Goal: Information Seeking & Learning: Learn about a topic

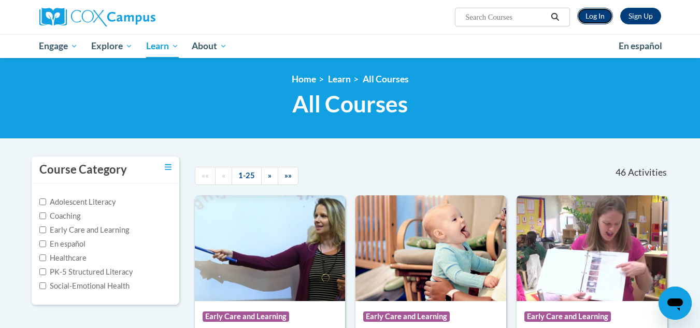
click at [584, 18] on link "Log In" at bounding box center [595, 16] width 36 height 17
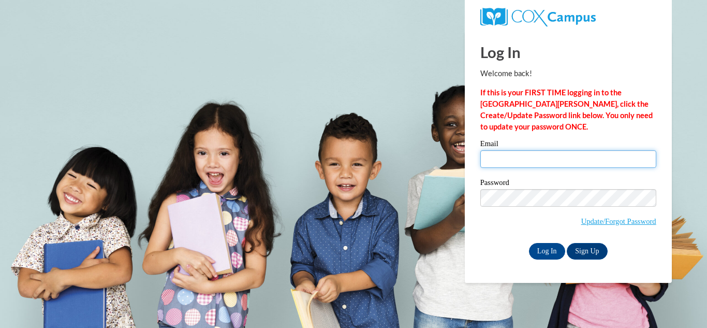
click at [513, 168] on input "Email" at bounding box center [569, 159] width 176 height 18
type input "janderson0531@kctcs.edu"
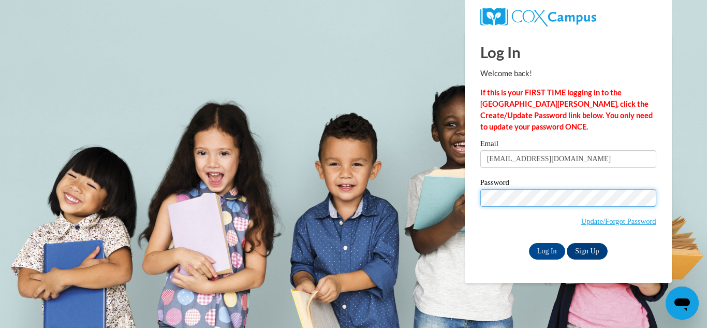
click at [529, 243] on input "Log In" at bounding box center [547, 251] width 36 height 17
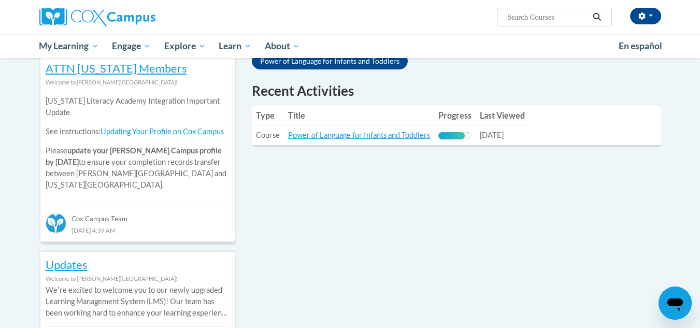
scroll to position [382, 0]
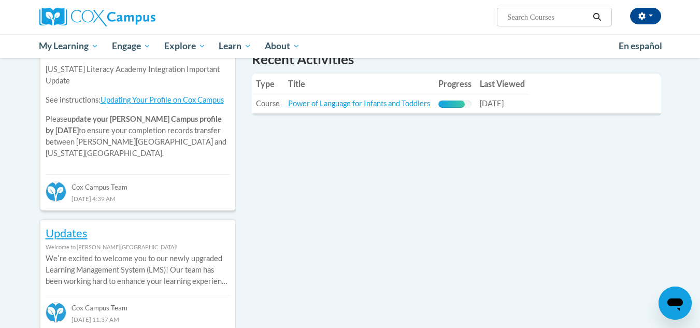
click at [357, 94] on td "Title: Power of Language for Infants and Toddlers" at bounding box center [359, 103] width 150 height 19
click at [357, 98] on td "Title: Power of Language for Infants and Toddlers" at bounding box center [359, 103] width 150 height 19
click at [355, 103] on link "Power of Language for Infants and Toddlers" at bounding box center [359, 103] width 142 height 9
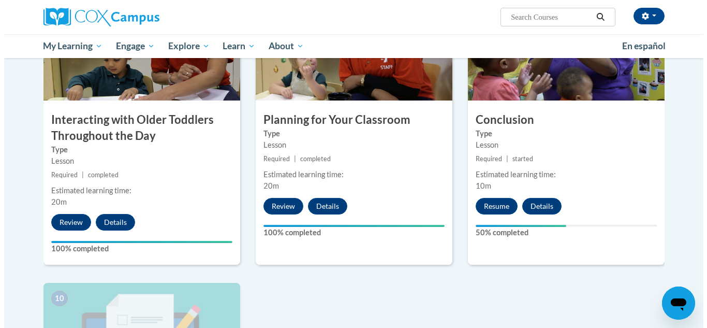
scroll to position [848, 0]
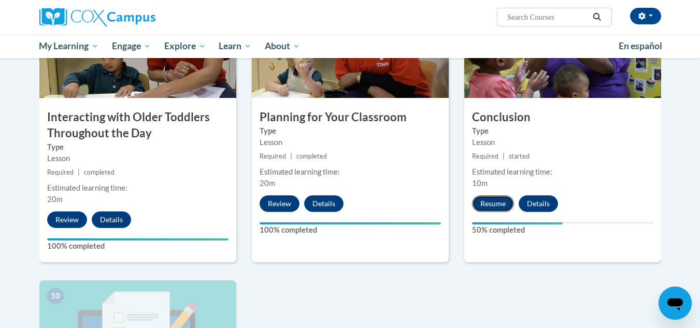
click at [496, 195] on button "Resume" at bounding box center [493, 203] width 42 height 17
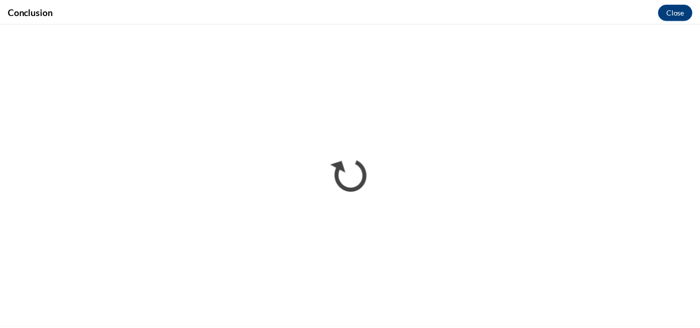
scroll to position [0, 0]
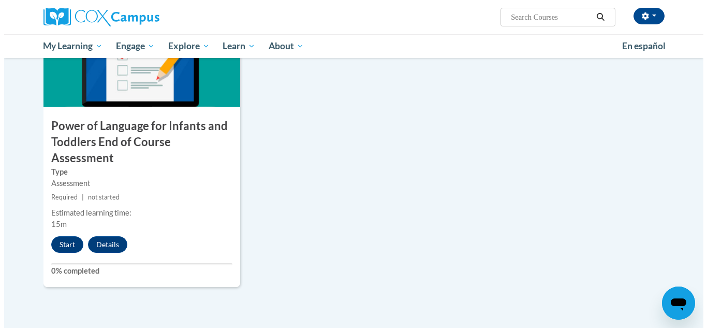
scroll to position [1146, 0]
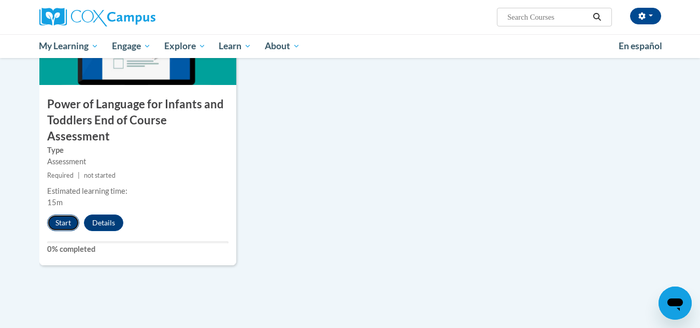
click at [62, 214] on button "Start" at bounding box center [63, 222] width 32 height 17
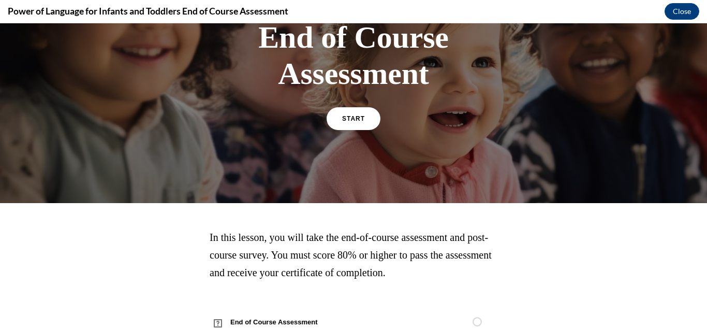
scroll to position [103, 0]
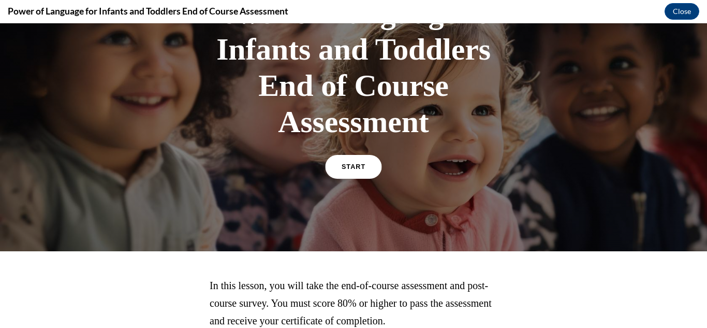
click at [352, 167] on span "START" at bounding box center [354, 167] width 24 height 8
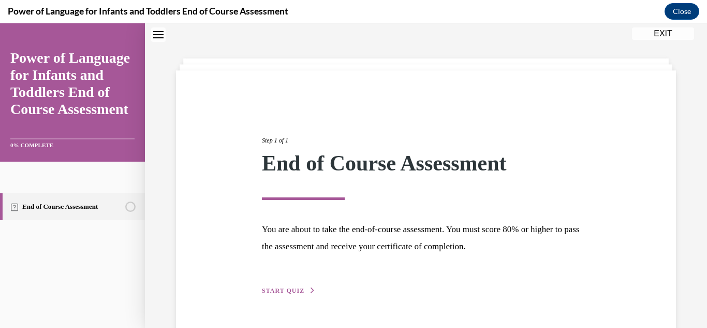
scroll to position [63, 0]
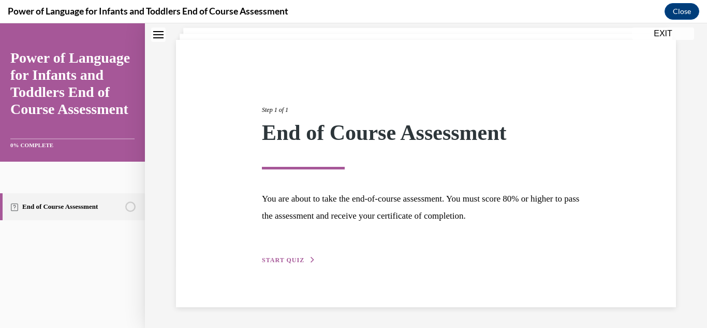
click at [298, 257] on span "START QUIZ" at bounding box center [283, 259] width 42 height 7
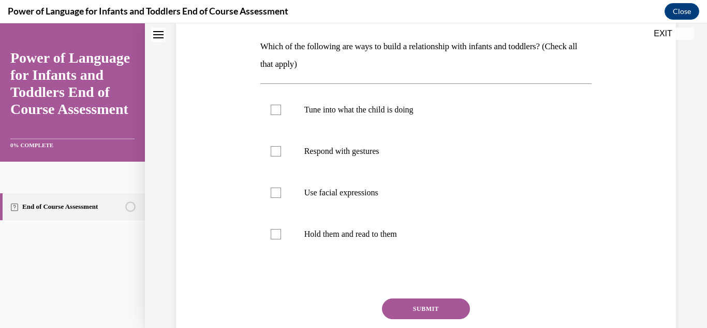
scroll to position [161, 0]
click at [274, 100] on label "Tune into what the child is doing" at bounding box center [426, 108] width 332 height 41
click at [274, 104] on input "Tune into what the child is doing" at bounding box center [276, 109] width 10 height 10
checkbox input "true"
click at [276, 134] on label "Respond with gestures" at bounding box center [426, 149] width 332 height 41
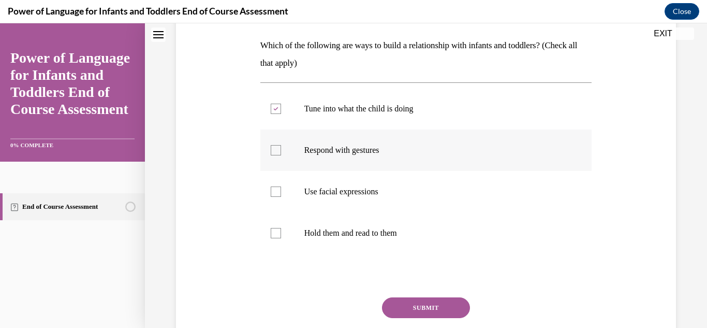
click at [276, 145] on input "Respond with gestures" at bounding box center [276, 150] width 10 height 10
checkbox input "true"
click at [278, 176] on label "Use facial expressions" at bounding box center [426, 191] width 332 height 41
click at [278, 186] on input "Use facial expressions" at bounding box center [276, 191] width 10 height 10
checkbox input "true"
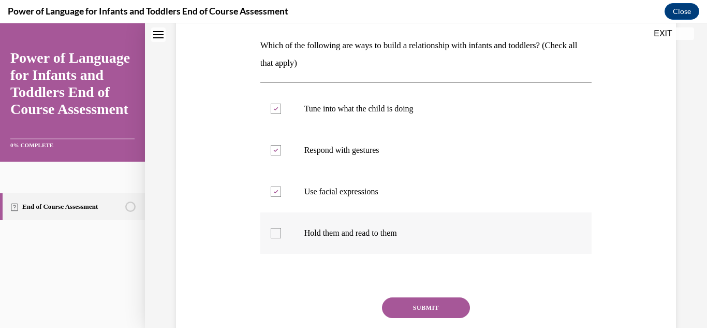
click at [281, 237] on label "Hold them and read to them" at bounding box center [426, 232] width 332 height 41
click at [281, 237] on input "Hold them and read to them" at bounding box center [276, 233] width 10 height 10
checkbox input "true"
drag, startPoint x: 425, startPoint y: 301, endPoint x: 503, endPoint y: 273, distance: 82.9
click at [425, 301] on button "SUBMIT" at bounding box center [426, 307] width 88 height 21
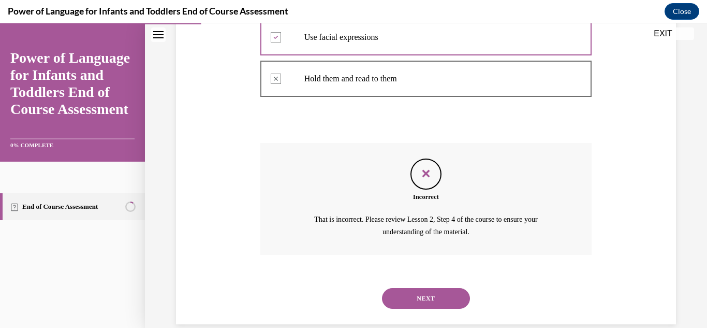
scroll to position [317, 0]
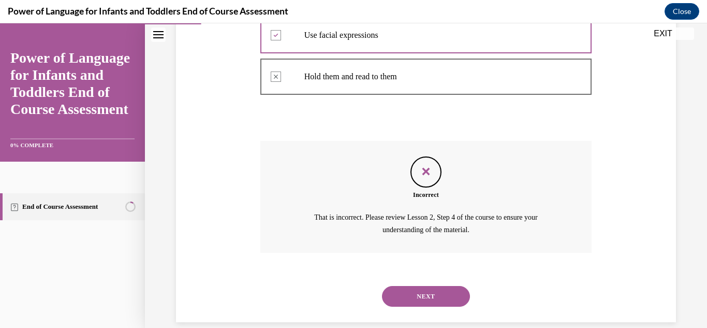
click at [403, 297] on button "NEXT" at bounding box center [426, 296] width 88 height 21
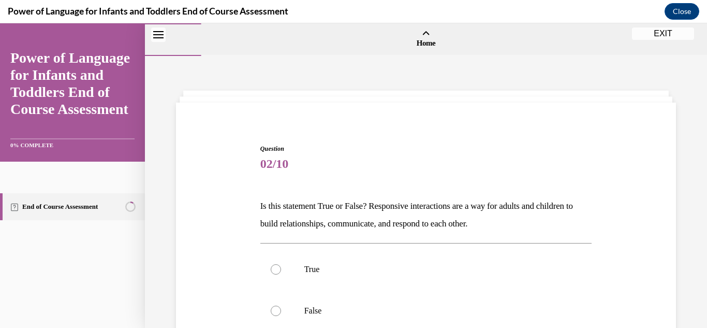
scroll to position [87, 0]
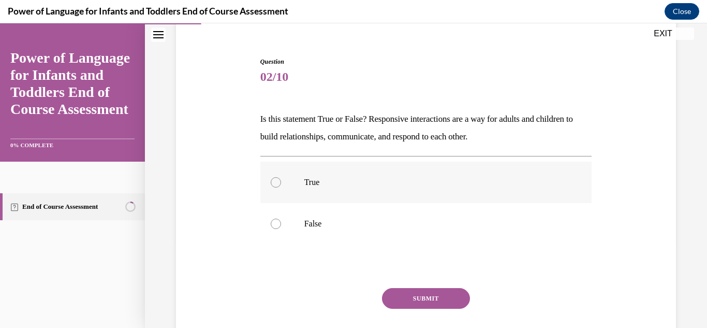
click at [321, 190] on label "True" at bounding box center [426, 182] width 332 height 41
click at [281, 187] on input "True" at bounding box center [276, 182] width 10 height 10
radio input "true"
click at [409, 303] on button "SUBMIT" at bounding box center [426, 298] width 88 height 21
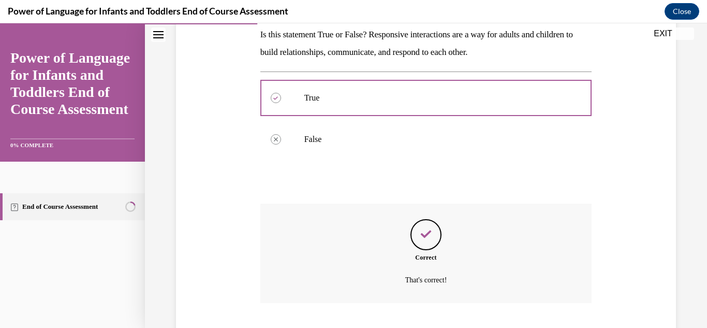
scroll to position [237, 0]
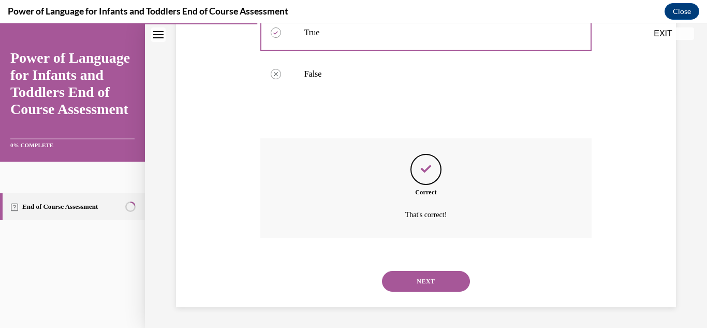
click at [441, 281] on button "NEXT" at bounding box center [426, 281] width 88 height 21
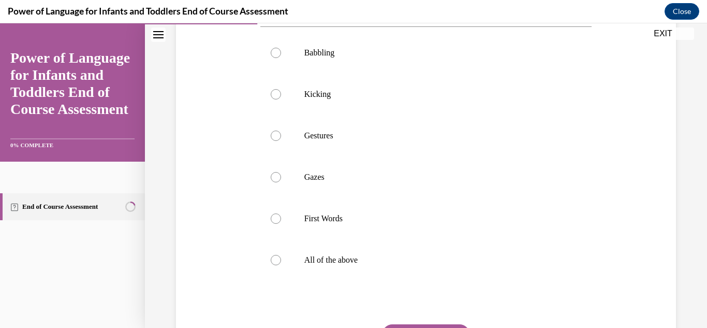
scroll to position [205, 0]
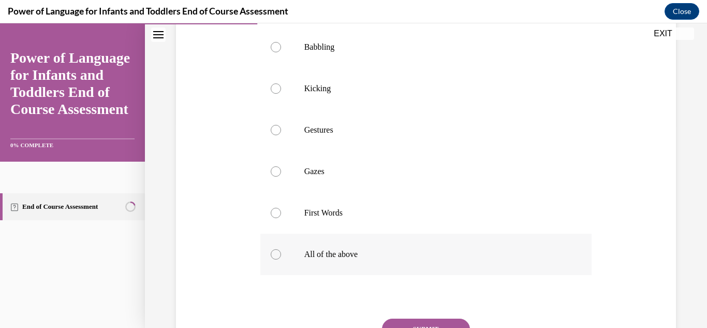
click at [276, 259] on div at bounding box center [276, 254] width 10 height 10
click at [276, 259] on input "All of the above" at bounding box center [276, 254] width 10 height 10
radio input "true"
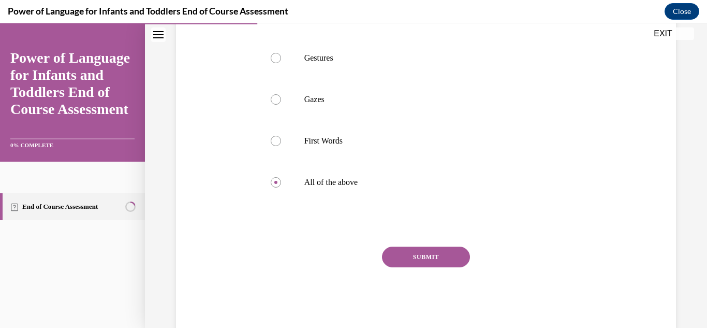
click at [427, 267] on button "SUBMIT" at bounding box center [426, 256] width 88 height 21
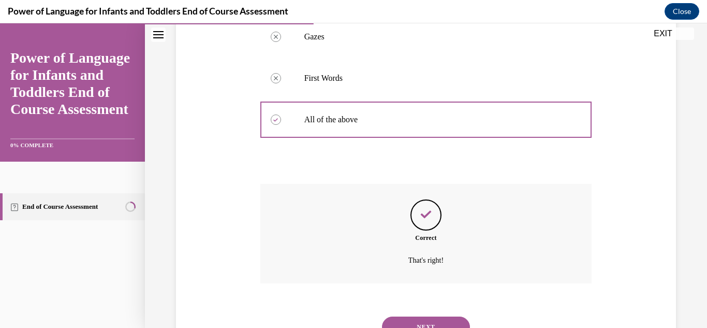
scroll to position [402, 0]
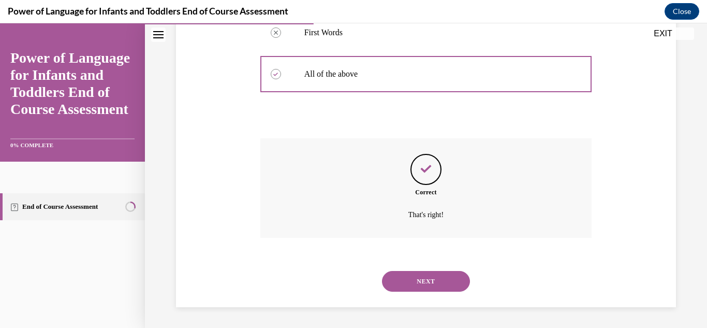
click at [418, 290] on button "NEXT" at bounding box center [426, 281] width 88 height 21
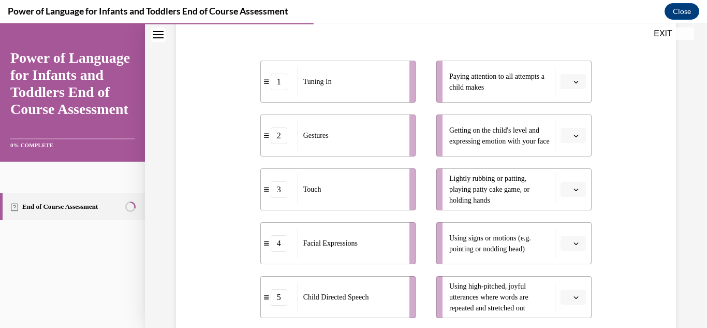
scroll to position [192, 0]
click at [571, 138] on button "button" at bounding box center [573, 134] width 25 height 16
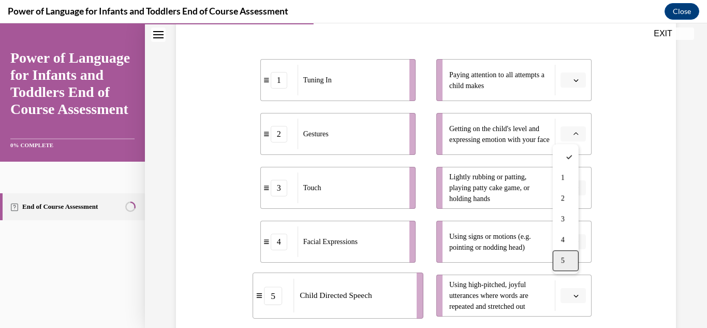
click at [562, 259] on span "5" at bounding box center [563, 260] width 4 height 8
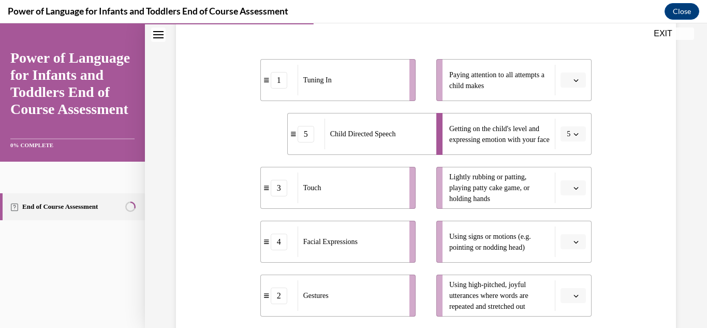
click at [574, 298] on icon "button" at bounding box center [576, 295] width 5 height 5
click at [565, 269] on div "5" at bounding box center [566, 272] width 26 height 21
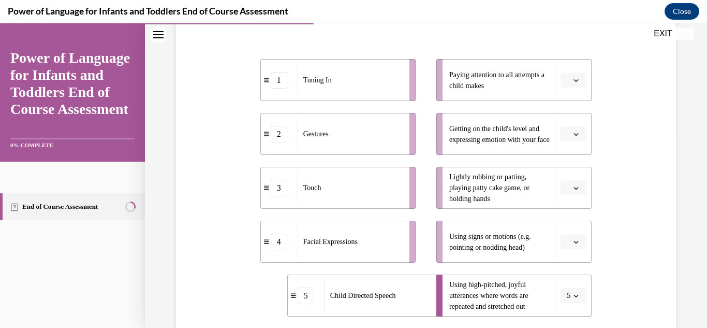
click at [577, 83] on button "button" at bounding box center [573, 80] width 25 height 16
click at [569, 117] on div "1" at bounding box center [566, 123] width 26 height 21
click at [574, 188] on icon "button" at bounding box center [576, 187] width 5 height 5
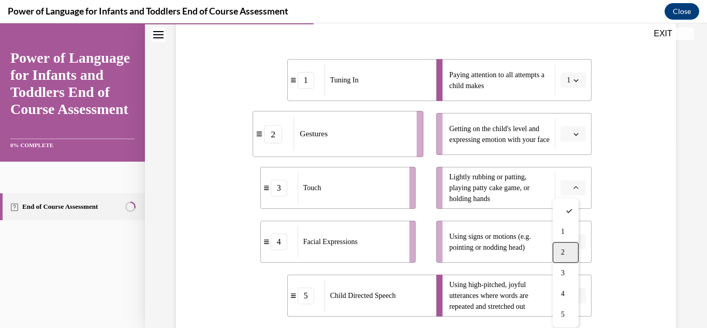
click at [559, 262] on div "2" at bounding box center [566, 252] width 26 height 21
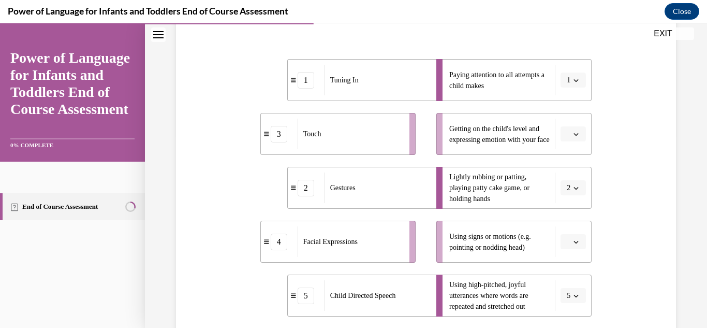
click at [567, 183] on button "2" at bounding box center [573, 188] width 25 height 16
click at [566, 274] on div "3" at bounding box center [564, 273] width 26 height 21
click at [574, 135] on icon "button" at bounding box center [576, 134] width 5 height 5
click at [573, 237] on div "4" at bounding box center [566, 239] width 26 height 21
click at [574, 240] on icon "button" at bounding box center [576, 241] width 5 height 5
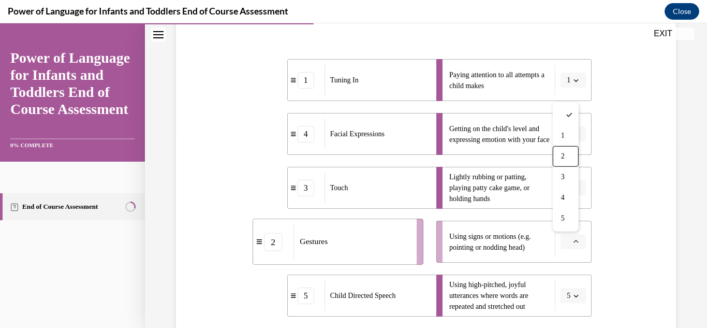
click at [581, 151] on li "Getting on the child's level and expressing emotion with your face 4" at bounding box center [514, 134] width 155 height 42
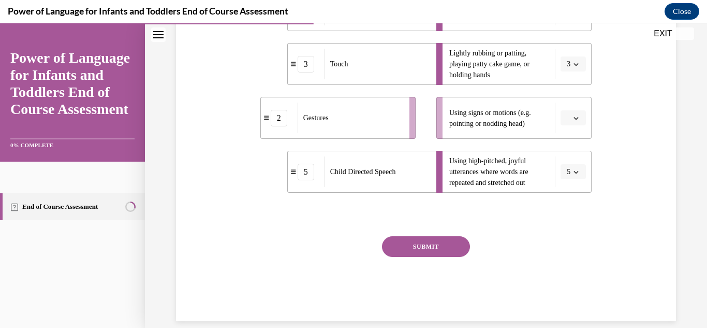
scroll to position [317, 0]
click at [440, 240] on button "SUBMIT" at bounding box center [426, 245] width 88 height 21
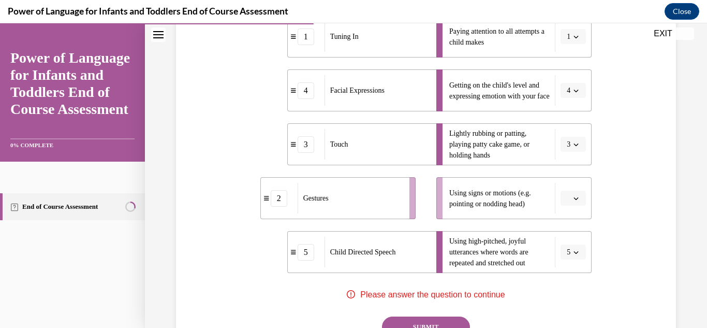
scroll to position [229, 0]
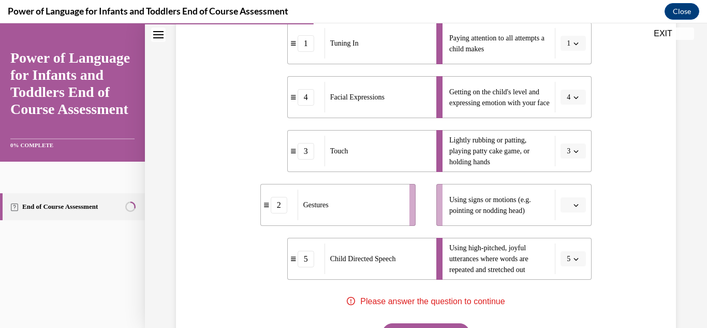
click at [574, 204] on icon "button" at bounding box center [576, 204] width 5 height 5
click at [558, 117] on div "2" at bounding box center [566, 119] width 26 height 21
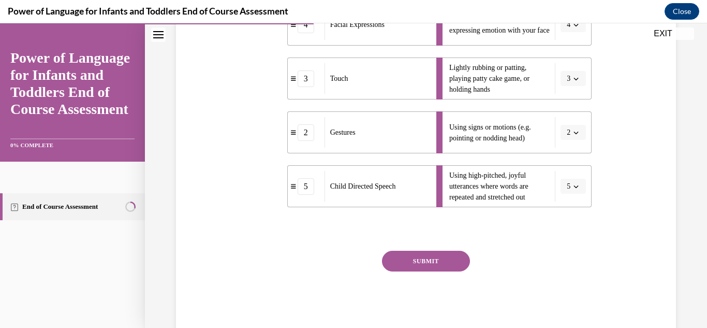
click at [431, 260] on button "SUBMIT" at bounding box center [426, 261] width 88 height 21
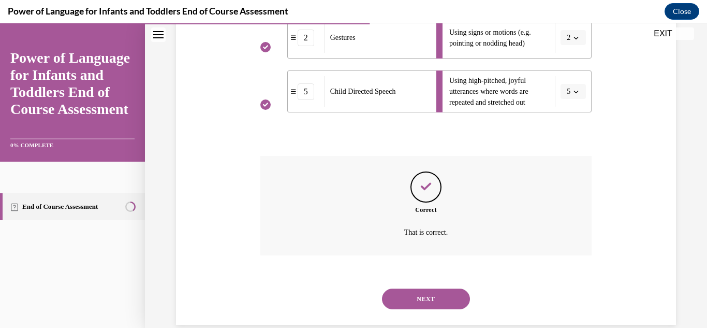
scroll to position [414, 0]
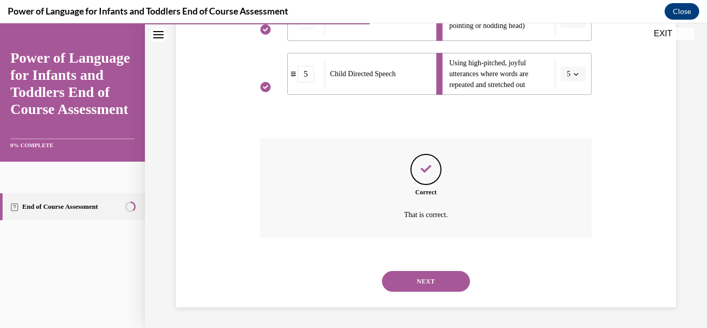
click at [411, 278] on button "NEXT" at bounding box center [426, 281] width 88 height 21
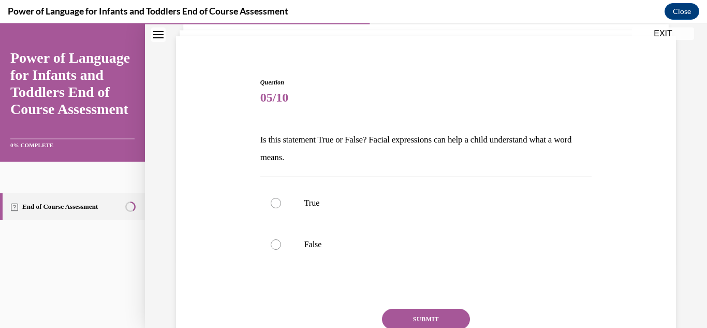
scroll to position [73, 0]
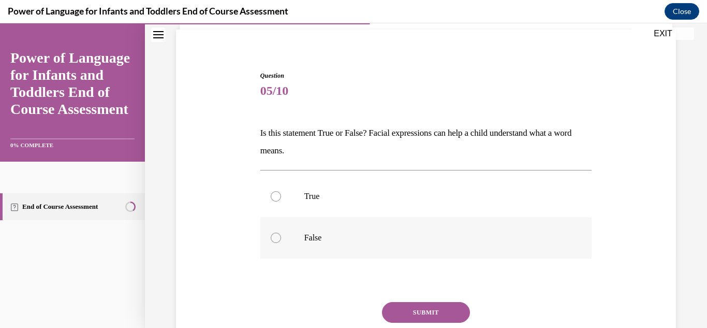
click at [281, 230] on label "False" at bounding box center [426, 237] width 332 height 41
click at [281, 233] on input "False" at bounding box center [276, 238] width 10 height 10
radio input "true"
click at [427, 300] on div "Question 05/10 Is this statement True or False? Facial expressions can help a c…" at bounding box center [426, 229] width 332 height 316
click at [430, 306] on button "SUBMIT" at bounding box center [426, 312] width 88 height 21
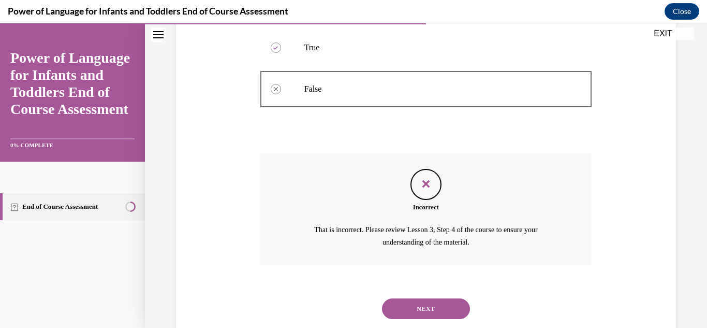
scroll to position [249, 0]
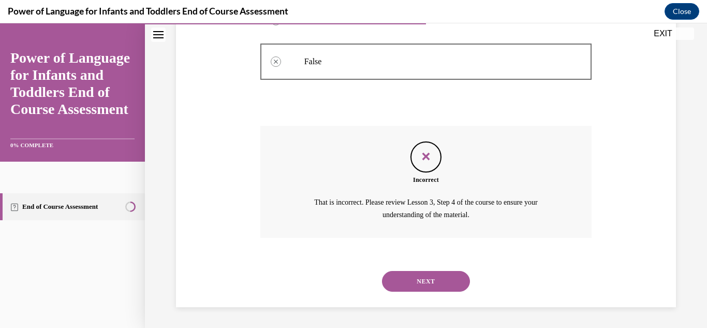
click at [412, 168] on div "Feedback" at bounding box center [426, 156] width 31 height 31
click at [425, 285] on button "NEXT" at bounding box center [426, 281] width 88 height 21
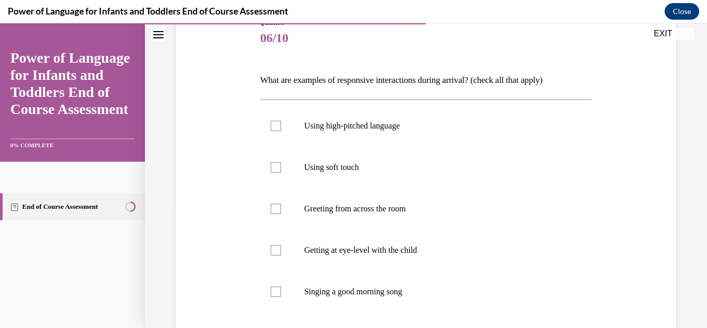
scroll to position [129, 0]
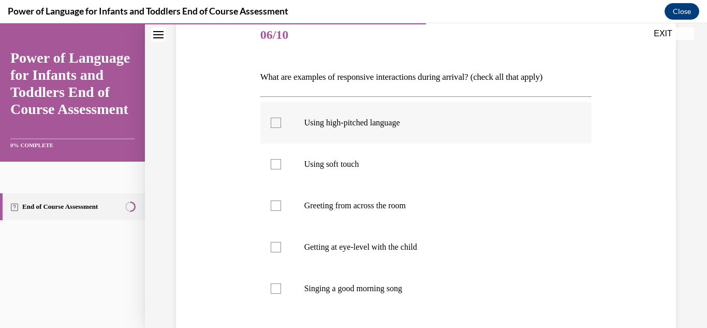
click at [310, 114] on label "Using high-pitched language" at bounding box center [426, 122] width 332 height 41
click at [281, 118] on input "Using high-pitched language" at bounding box center [276, 123] width 10 height 10
checkbox input "true"
click at [314, 157] on label "Using soft touch" at bounding box center [426, 163] width 332 height 41
click at [281, 159] on input "Using soft touch" at bounding box center [276, 164] width 10 height 10
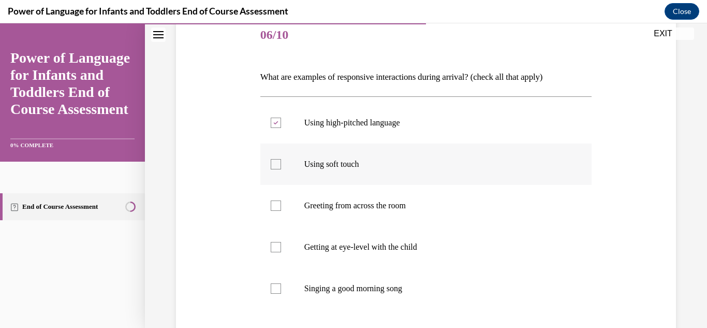
checkbox input "true"
click at [304, 244] on p "Getting at eye-level with the child" at bounding box center [435, 247] width 262 height 10
click at [281, 244] on input "Getting at eye-level with the child" at bounding box center [276, 247] width 10 height 10
checkbox input "true"
click at [305, 293] on p "Singing a good morning song" at bounding box center [435, 288] width 262 height 10
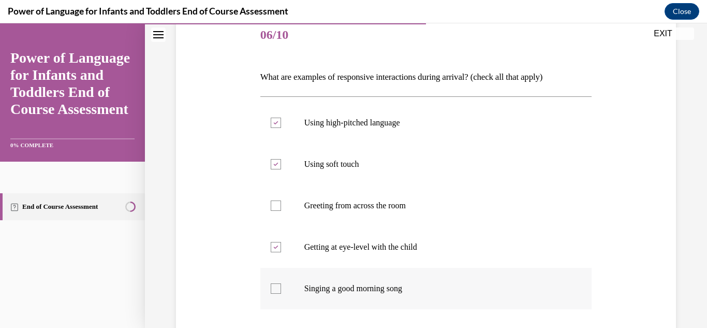
click at [281, 293] on input "Singing a good morning song" at bounding box center [276, 288] width 10 height 10
checkbox input "true"
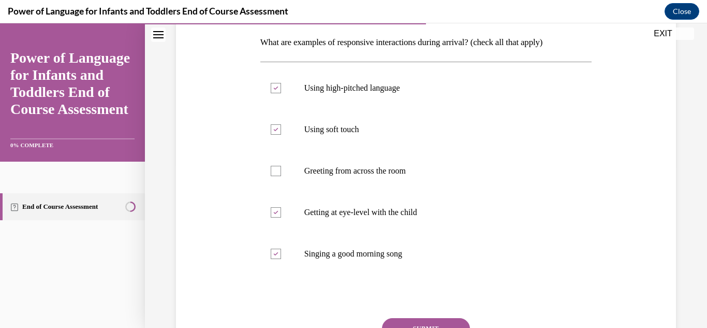
scroll to position [182, 0]
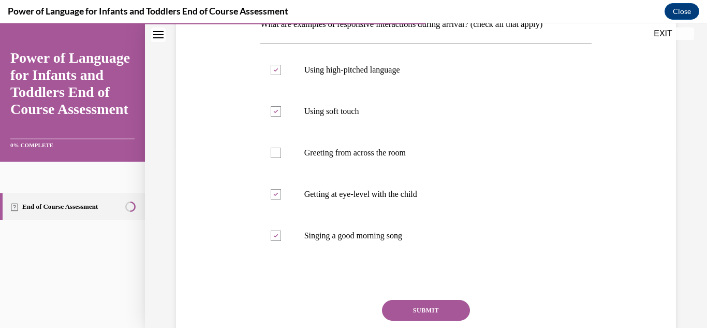
click at [412, 304] on button "SUBMIT" at bounding box center [426, 310] width 88 height 21
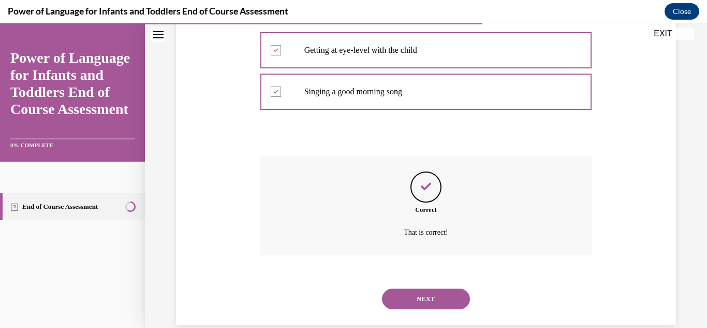
scroll to position [343, 0]
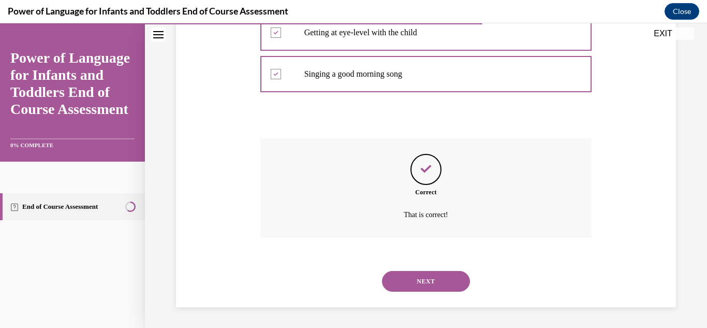
click at [425, 279] on button "NEXT" at bounding box center [426, 281] width 88 height 21
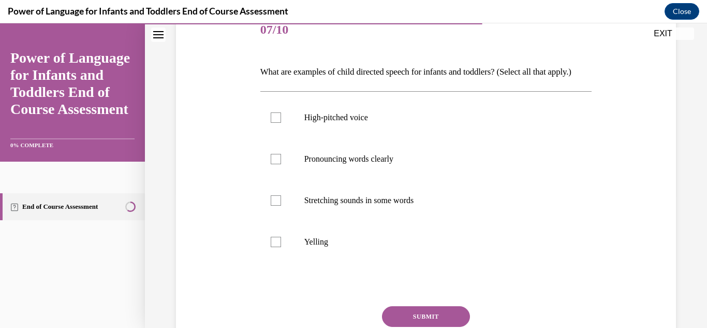
scroll to position [144, 0]
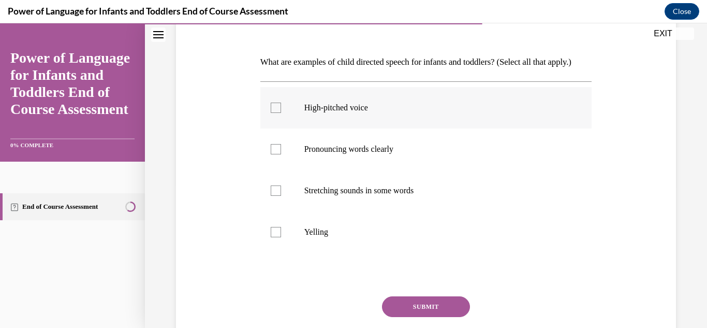
click at [331, 128] on label "High-pitched voice" at bounding box center [426, 107] width 332 height 41
click at [281, 113] on input "High-pitched voice" at bounding box center [276, 108] width 10 height 10
checkbox input "true"
click at [326, 196] on p "Stretching sounds in some words" at bounding box center [435, 190] width 262 height 10
click at [281, 196] on input "Stretching sounds in some words" at bounding box center [276, 190] width 10 height 10
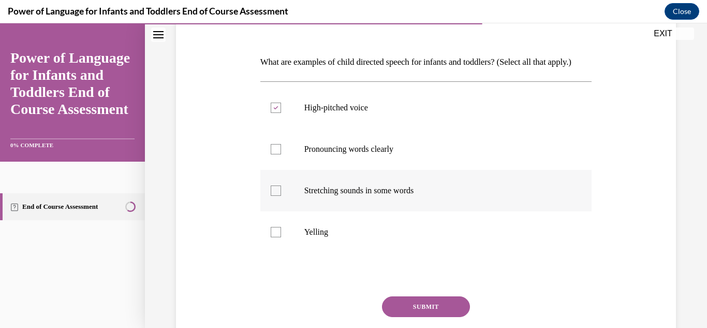
checkbox input "true"
click at [324, 158] on label "Pronouncing words clearly" at bounding box center [426, 148] width 332 height 41
click at [281, 154] on input "Pronouncing words clearly" at bounding box center [276, 149] width 10 height 10
checkbox input "true"
click at [424, 317] on button "SUBMIT" at bounding box center [426, 306] width 88 height 21
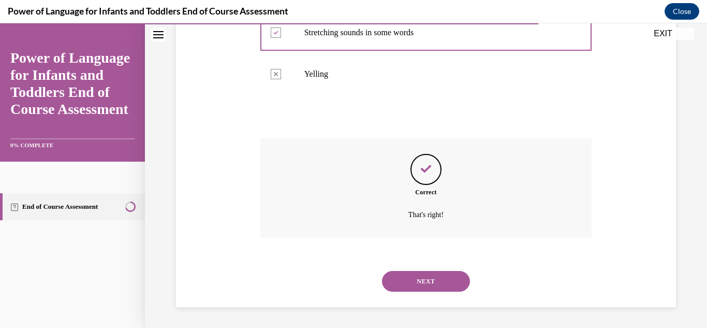
scroll to position [320, 0]
click at [417, 274] on button "NEXT" at bounding box center [426, 281] width 88 height 21
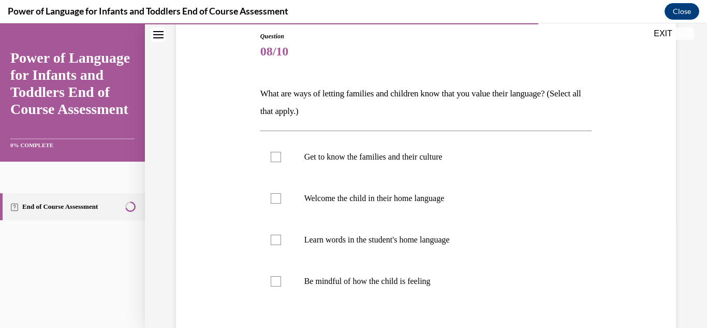
scroll to position [129, 0]
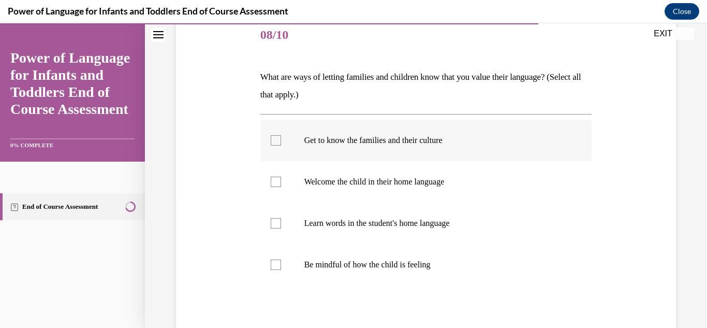
click at [446, 139] on p "Get to know the families and their culture" at bounding box center [435, 140] width 262 height 10
click at [281, 139] on input "Get to know the families and their culture" at bounding box center [276, 140] width 10 height 10
checkbox input "true"
click at [389, 175] on label "Welcome the child in their home language" at bounding box center [426, 181] width 332 height 41
click at [281, 177] on input "Welcome the child in their home language" at bounding box center [276, 182] width 10 height 10
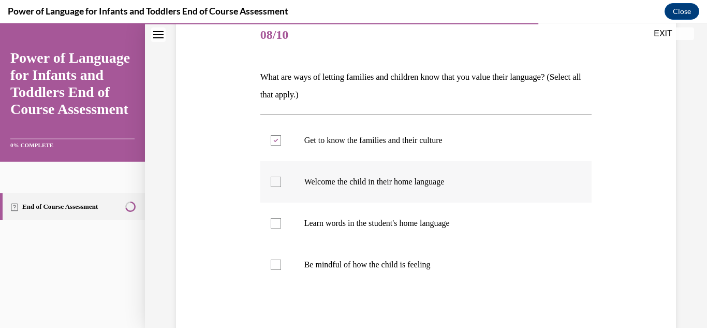
checkbox input "true"
click at [375, 224] on p "Learn words in the student's home language" at bounding box center [435, 223] width 262 height 10
click at [281, 224] on input "Learn words in the student's home language" at bounding box center [276, 223] width 10 height 10
checkbox input "true"
click at [367, 265] on p "Be mindful of how the child is feeling" at bounding box center [435, 264] width 262 height 10
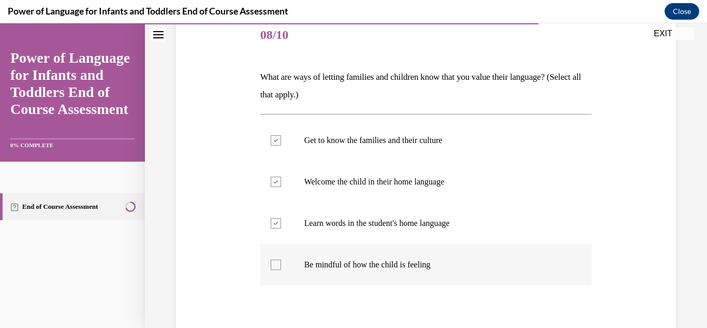
click at [281, 265] on input "Be mindful of how the child is feeling" at bounding box center [276, 264] width 10 height 10
checkbox input "true"
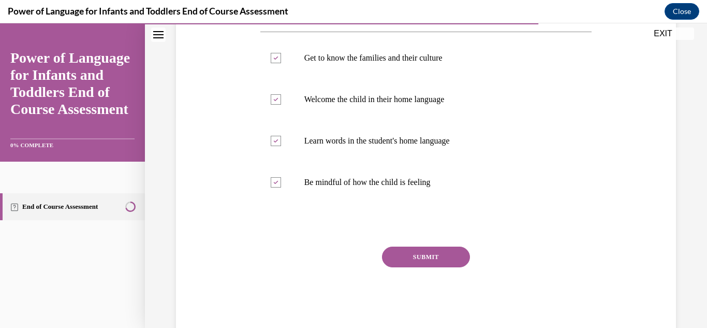
click at [423, 248] on button "SUBMIT" at bounding box center [426, 256] width 88 height 21
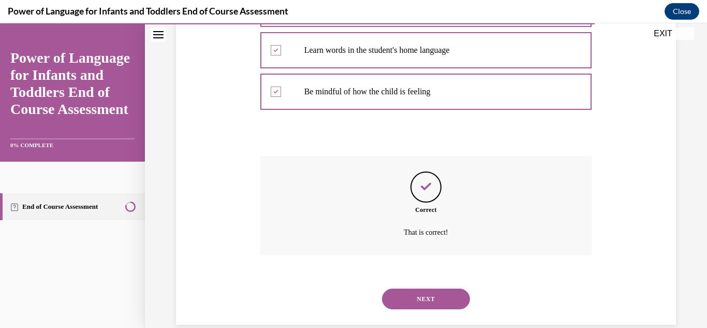
scroll to position [320, 0]
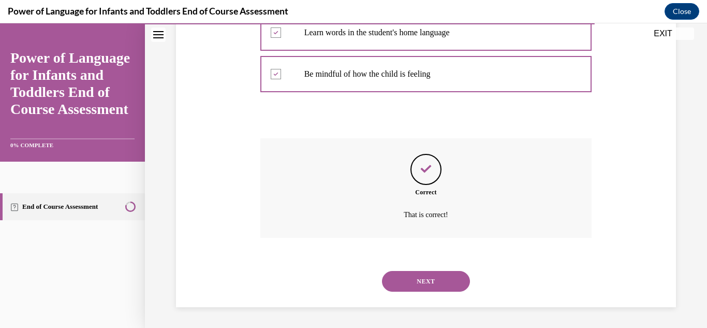
click at [410, 277] on button "NEXT" at bounding box center [426, 281] width 88 height 21
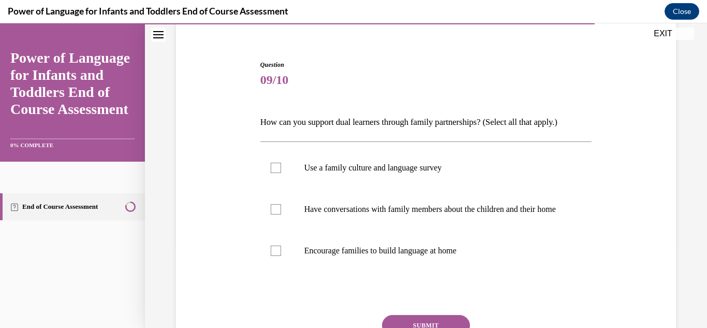
scroll to position [89, 0]
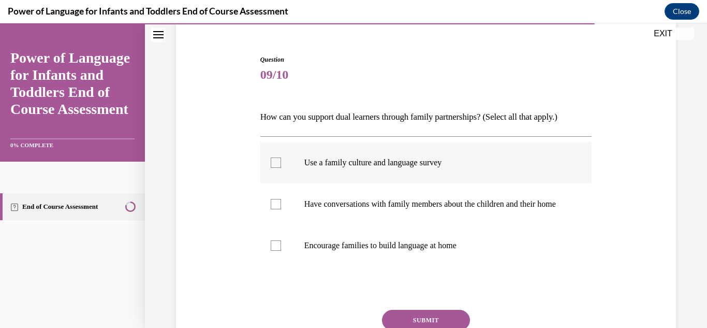
click at [360, 158] on p "Use a family culture and language survey" at bounding box center [435, 162] width 262 height 10
click at [281, 158] on input "Use a family culture and language survey" at bounding box center [276, 162] width 10 height 10
checkbox input "true"
click at [307, 202] on p "Have conversations with family members about the children and their home" at bounding box center [435, 204] width 262 height 10
click at [281, 202] on input "Have conversations with family members about the children and their home" at bounding box center [276, 204] width 10 height 10
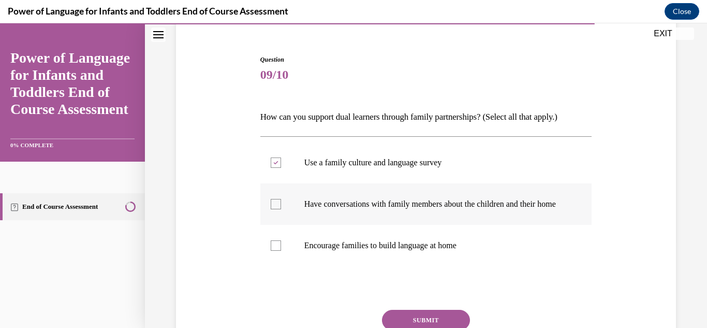
checkbox input "true"
click at [366, 264] on label "Encourage families to build language at home" at bounding box center [426, 245] width 332 height 41
click at [281, 251] on input "Encourage families to build language at home" at bounding box center [276, 245] width 10 height 10
checkbox input "true"
click at [424, 323] on button "SUBMIT" at bounding box center [426, 320] width 88 height 21
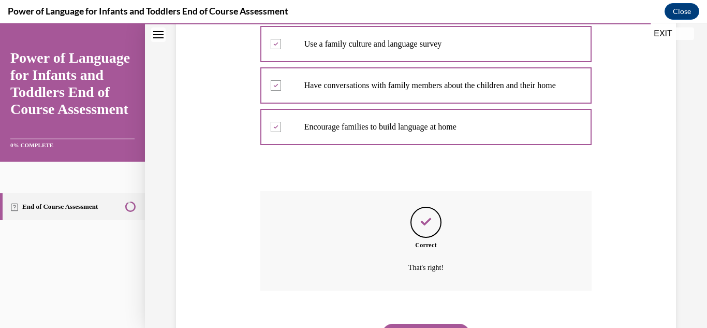
scroll to position [271, 0]
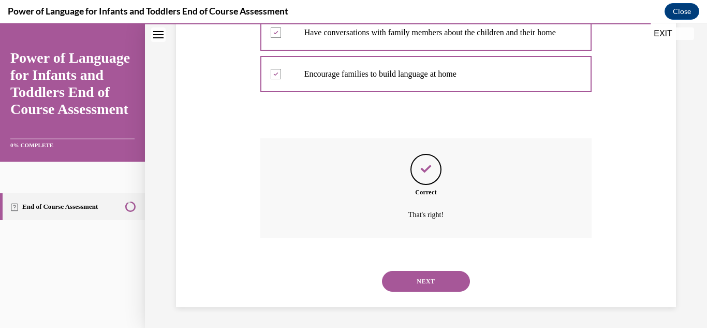
click at [423, 283] on button "NEXT" at bounding box center [426, 281] width 88 height 21
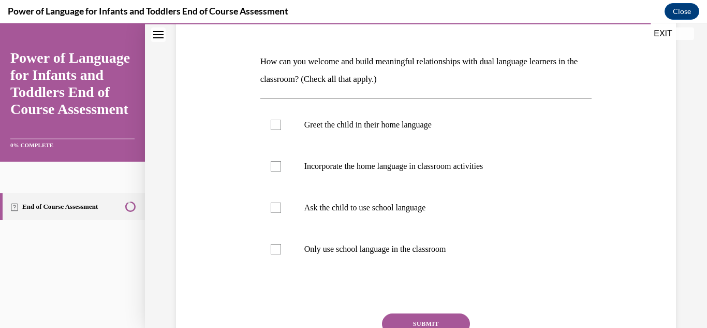
scroll to position [152, 0]
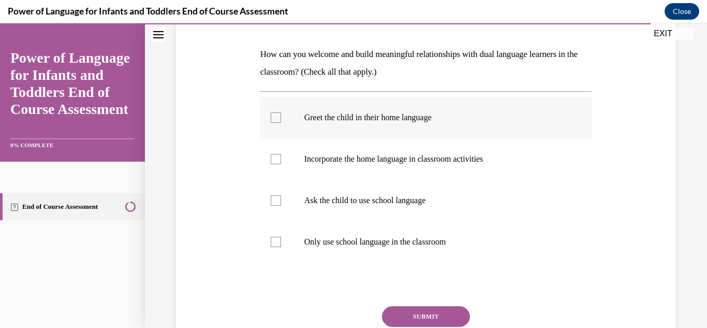
click at [333, 115] on p "Greet the child in their home language" at bounding box center [435, 117] width 262 height 10
click at [281, 115] on input "Greet the child in their home language" at bounding box center [276, 117] width 10 height 10
checkbox input "true"
click at [340, 155] on p "Incorporate the home language in classroom activities" at bounding box center [435, 159] width 262 height 10
click at [281, 155] on input "Incorporate the home language in classroom activities" at bounding box center [276, 159] width 10 height 10
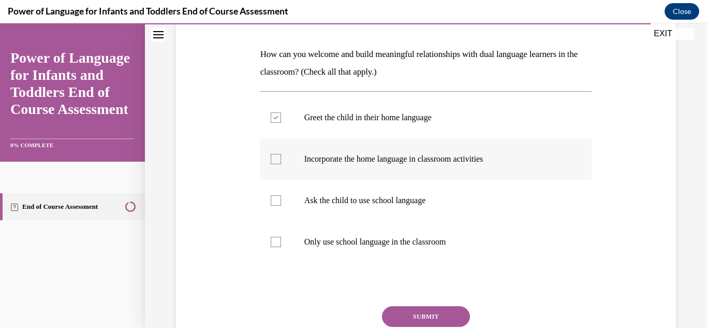
checkbox input "true"
click at [420, 308] on button "SUBMIT" at bounding box center [426, 316] width 88 height 21
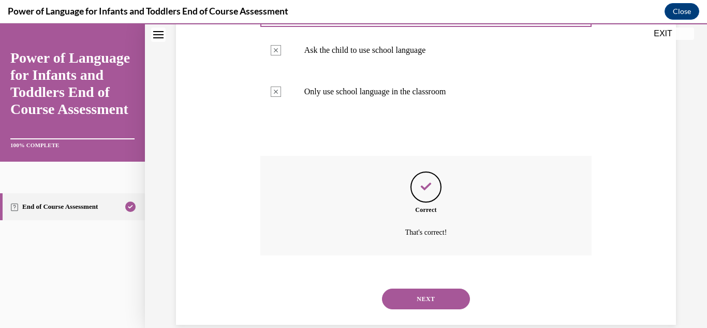
scroll to position [320, 0]
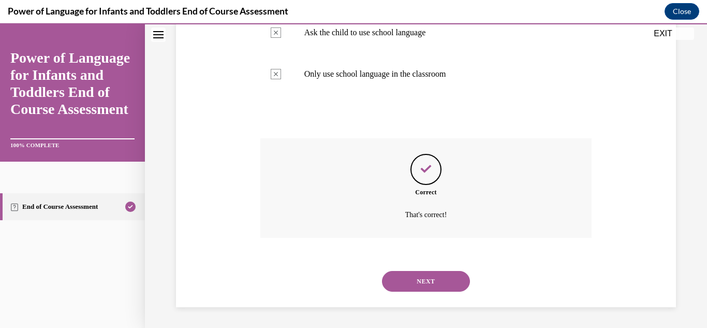
click at [397, 279] on button "NEXT" at bounding box center [426, 281] width 88 height 21
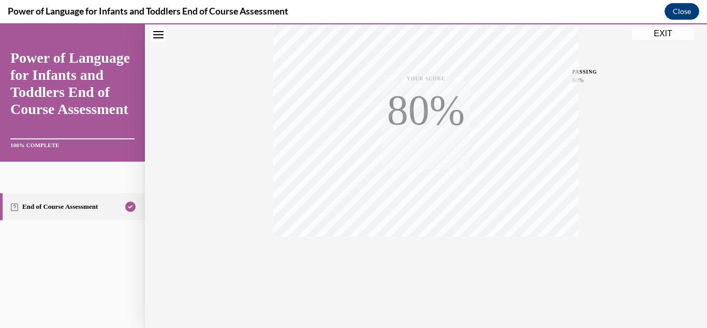
scroll to position [226, 0]
click at [426, 254] on div "TAKE AGAIN" at bounding box center [426, 258] width 37 height 24
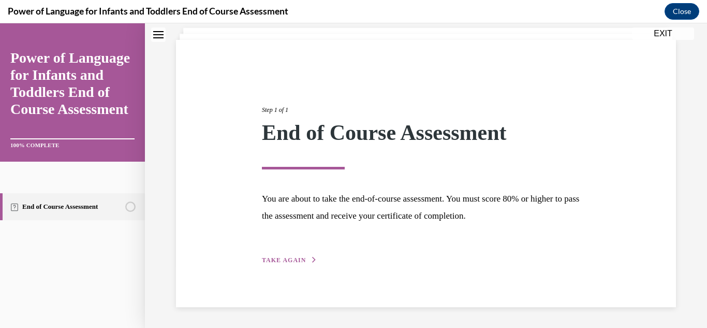
scroll to position [63, 0]
click at [283, 271] on div "Step 1 of 1 End of Course Assessment You are about to take the end-of-course as…" at bounding box center [426, 173] width 500 height 267
click at [284, 267] on div "Step 1 of 1 End of Course Assessment You are about to take the end-of-course as…" at bounding box center [426, 173] width 500 height 267
click at [285, 256] on button "TAKE AGAIN" at bounding box center [289, 259] width 55 height 9
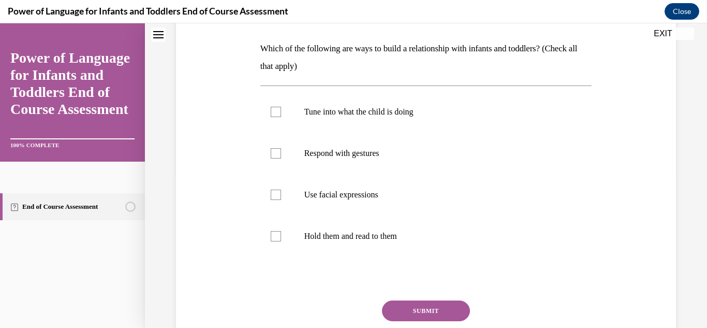
scroll to position [163, 0]
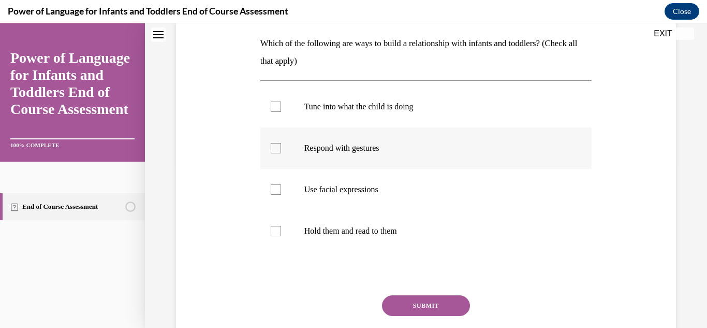
click at [316, 155] on label "Respond with gestures" at bounding box center [426, 147] width 332 height 41
click at [281, 153] on input "Respond with gestures" at bounding box center [276, 148] width 10 height 10
checkbox input "true"
click at [318, 179] on label "Use facial expressions" at bounding box center [426, 189] width 332 height 41
click at [281, 184] on input "Use facial expressions" at bounding box center [276, 189] width 10 height 10
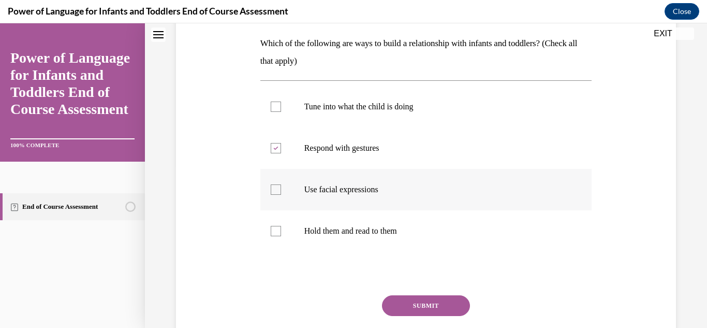
checkbox input "true"
click at [412, 301] on button "SUBMIT" at bounding box center [426, 305] width 88 height 21
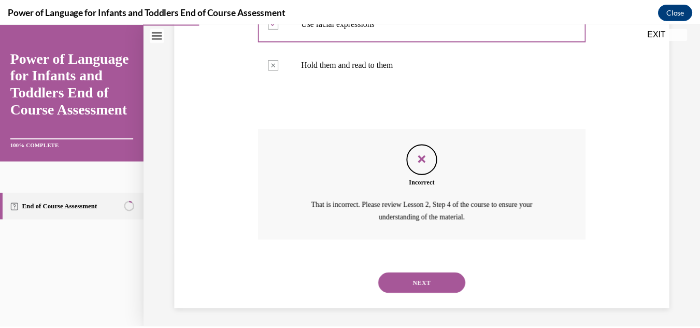
scroll to position [332, 0]
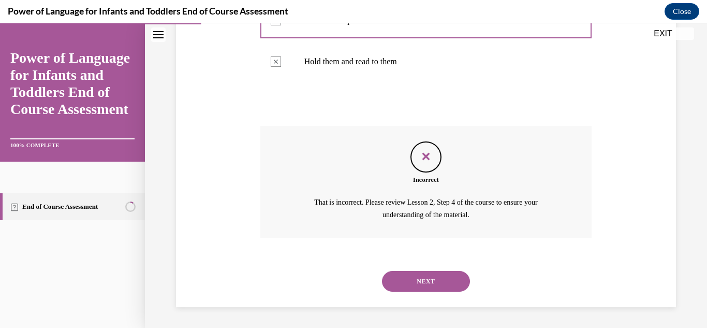
click at [658, 42] on div "Question 01/10 Which of the following are ways to build a relationship with inf…" at bounding box center [425, 44] width 505 height 526
click at [661, 28] on button "EXIT" at bounding box center [663, 33] width 62 height 12
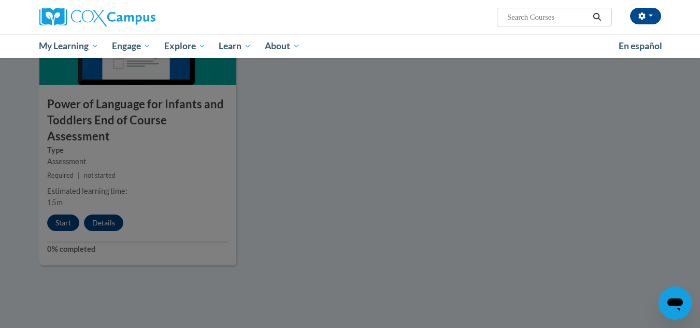
click at [471, 190] on div at bounding box center [350, 164] width 700 height 328
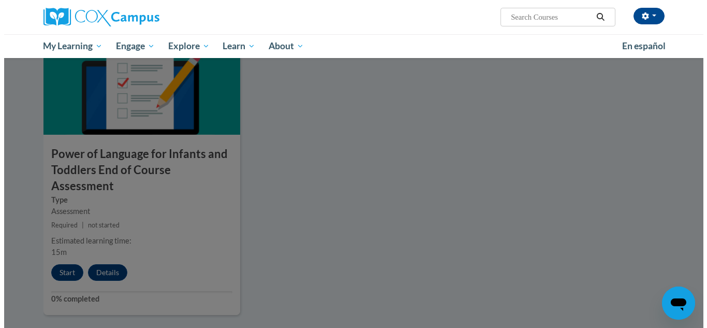
scroll to position [1100, 0]
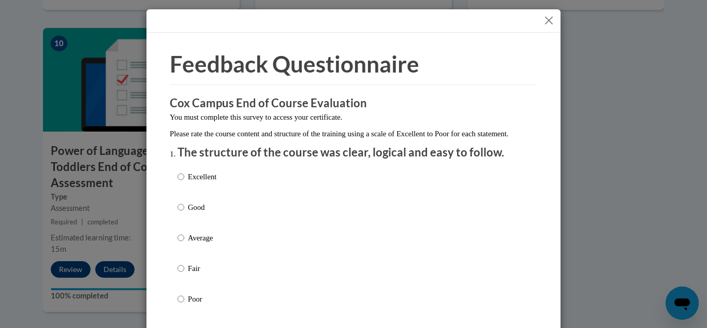
drag, startPoint x: 470, startPoint y: 150, endPoint x: 553, endPoint y: 19, distance: 154.7
click at [553, 19] on div at bounding box center [354, 20] width 414 height 23
click at [554, 16] on div at bounding box center [354, 20] width 414 height 23
click at [543, 20] on button "Close" at bounding box center [549, 20] width 13 height 13
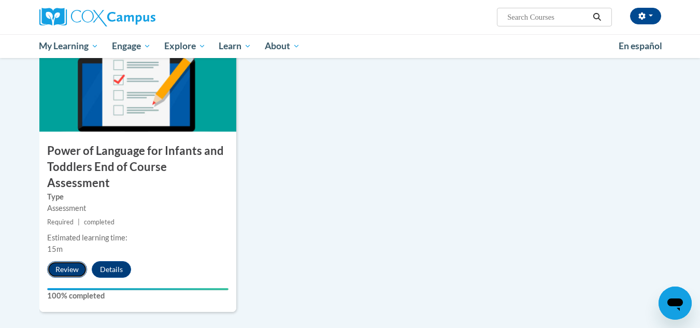
click at [74, 261] on button "Review" at bounding box center [67, 269] width 40 height 17
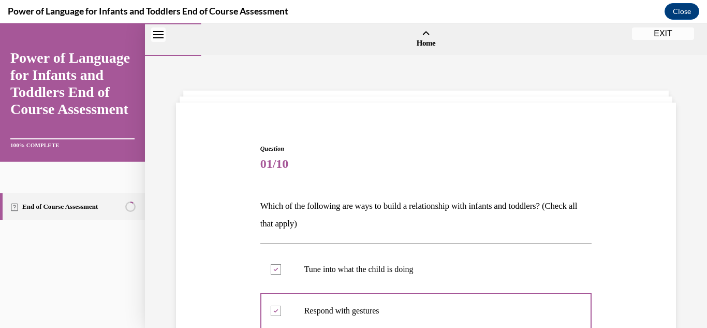
scroll to position [332, 0]
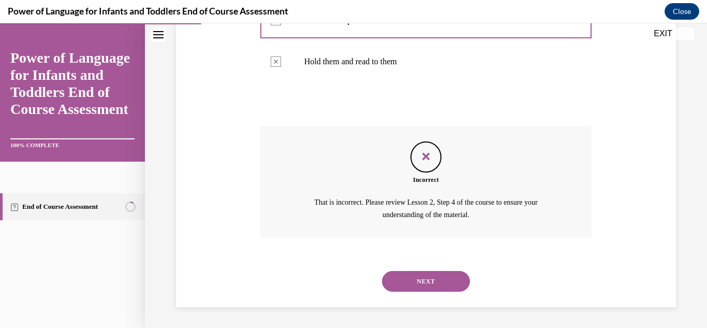
click at [421, 280] on button "NEXT" at bounding box center [426, 281] width 88 height 21
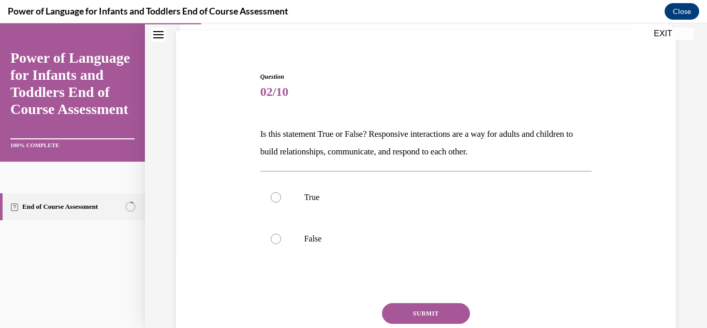
scroll to position [81, 0]
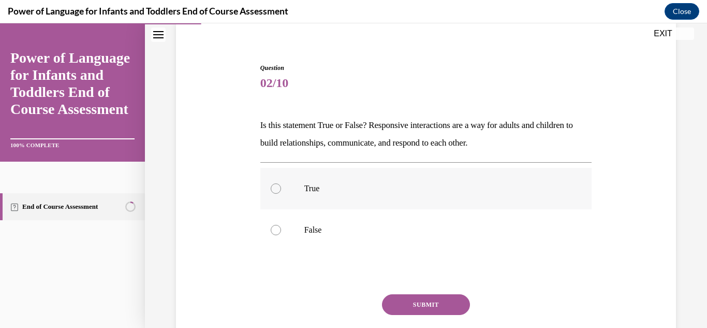
click at [267, 186] on label "True" at bounding box center [426, 188] width 332 height 41
click at [271, 186] on input "True" at bounding box center [276, 188] width 10 height 10
radio input "true"
click at [417, 310] on button "SUBMIT" at bounding box center [426, 304] width 88 height 21
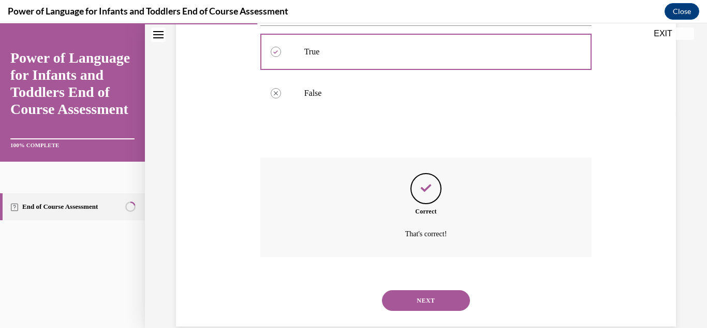
scroll to position [237, 0]
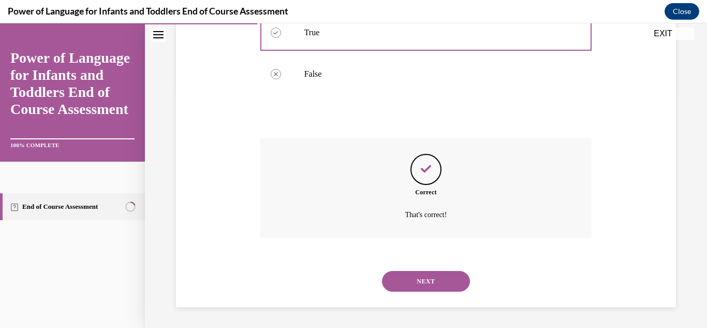
click at [412, 283] on button "NEXT" at bounding box center [426, 281] width 88 height 21
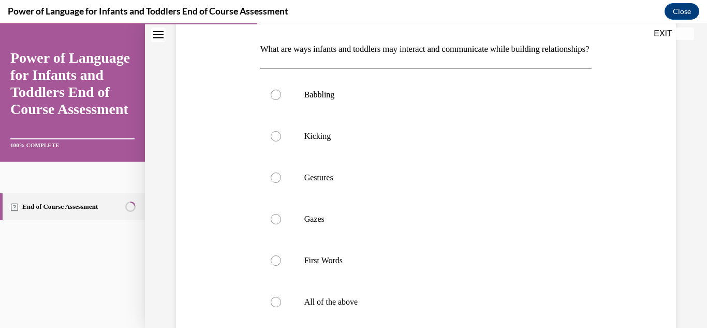
scroll to position [191, 0]
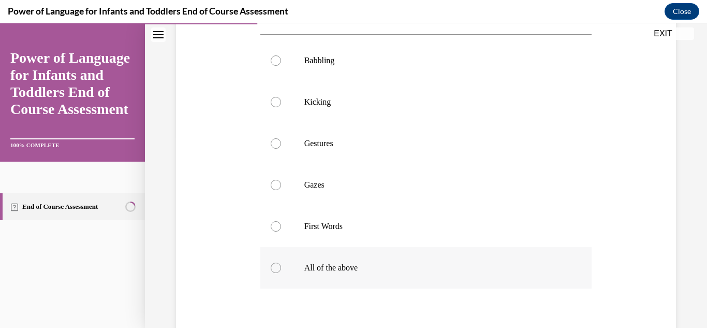
click at [282, 277] on label "All of the above" at bounding box center [426, 267] width 332 height 41
click at [281, 273] on input "All of the above" at bounding box center [276, 268] width 10 height 10
radio input "true"
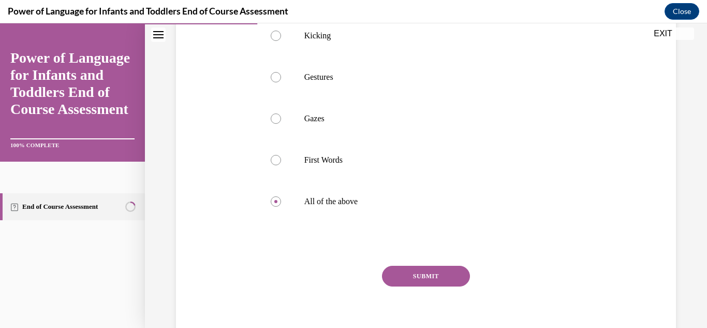
click at [399, 286] on button "SUBMIT" at bounding box center [426, 276] width 88 height 21
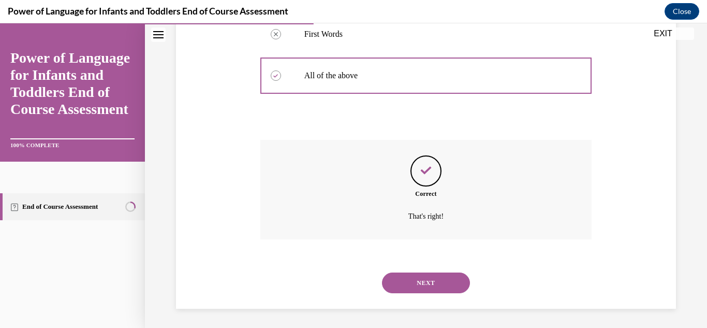
scroll to position [402, 0]
click at [422, 288] on button "NEXT" at bounding box center [426, 281] width 88 height 21
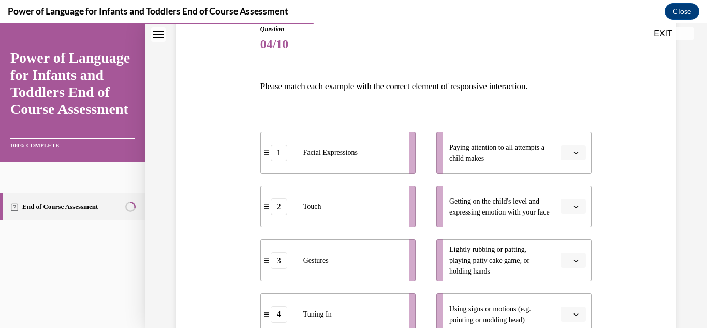
scroll to position [131, 0]
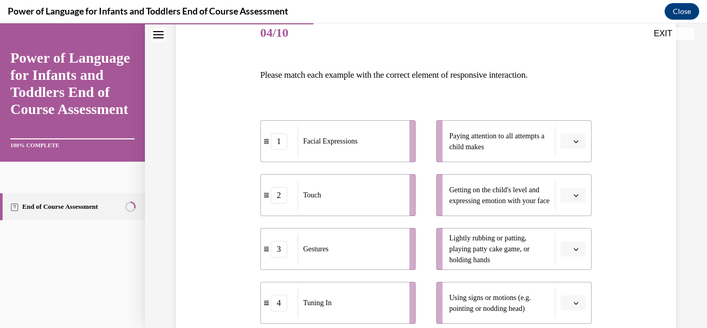
click at [573, 195] on span "button" at bounding box center [576, 195] width 7 height 7
click at [567, 93] on div "1" at bounding box center [566, 89] width 26 height 21
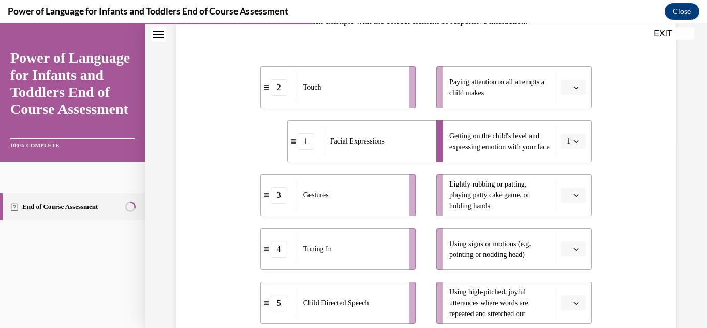
scroll to position [186, 0]
click at [568, 90] on button "button" at bounding box center [573, 86] width 25 height 16
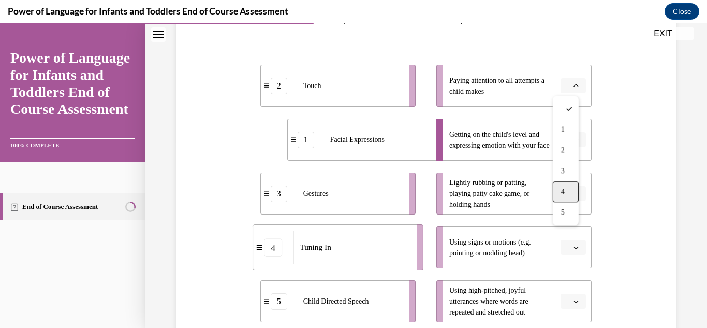
click at [569, 190] on div "4" at bounding box center [566, 191] width 26 height 21
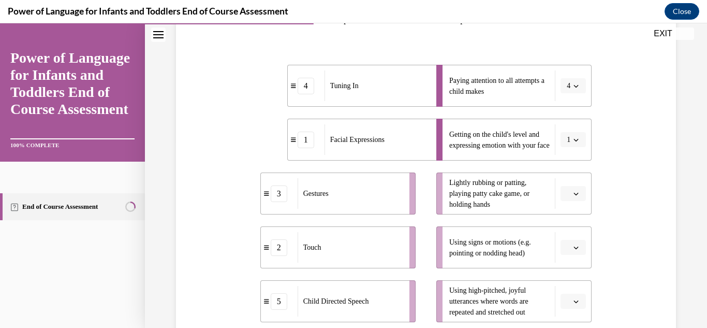
click at [568, 197] on button "button" at bounding box center [573, 194] width 25 height 16
click at [564, 106] on span "2" at bounding box center [563, 108] width 4 height 8
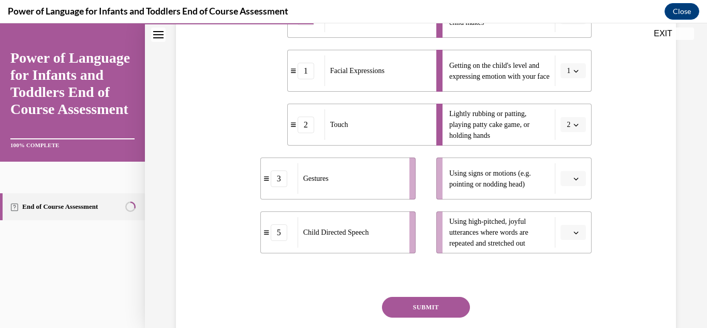
scroll to position [257, 0]
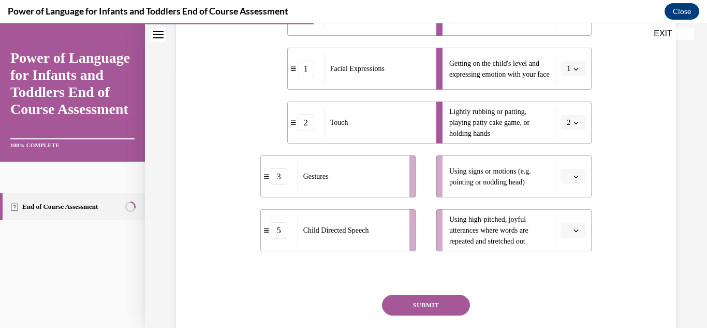
click at [574, 178] on icon "button" at bounding box center [576, 176] width 5 height 5
click at [569, 257] on div "3" at bounding box center [566, 261] width 26 height 21
click at [564, 239] on li "Using high-pitched, joyful utterances where words are repeated and stretched out" at bounding box center [514, 230] width 155 height 42
click at [574, 229] on icon "button" at bounding box center [576, 230] width 5 height 5
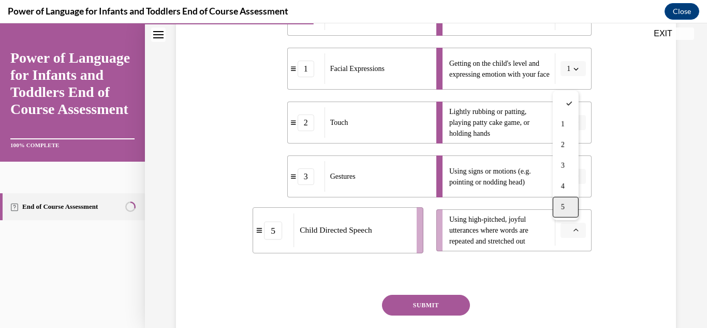
click at [558, 207] on div "5" at bounding box center [566, 207] width 26 height 21
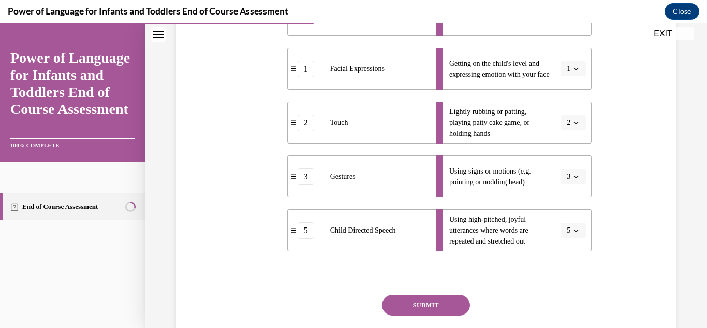
click at [413, 312] on button "SUBMIT" at bounding box center [426, 305] width 88 height 21
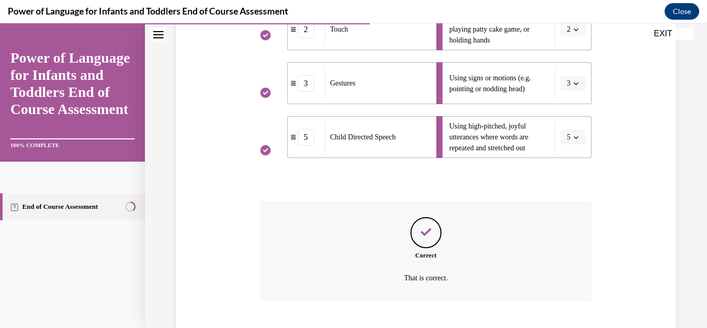
scroll to position [414, 0]
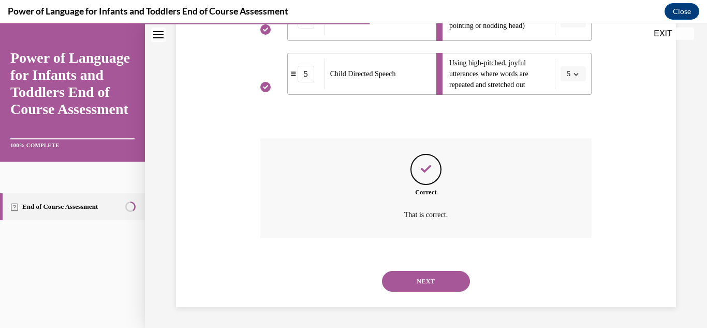
click at [436, 286] on button "NEXT" at bounding box center [426, 281] width 88 height 21
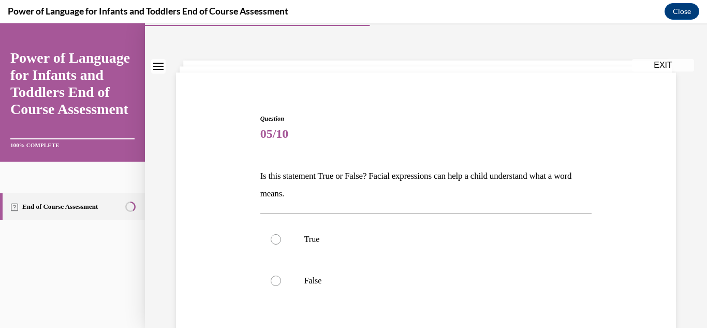
scroll to position [48, 0]
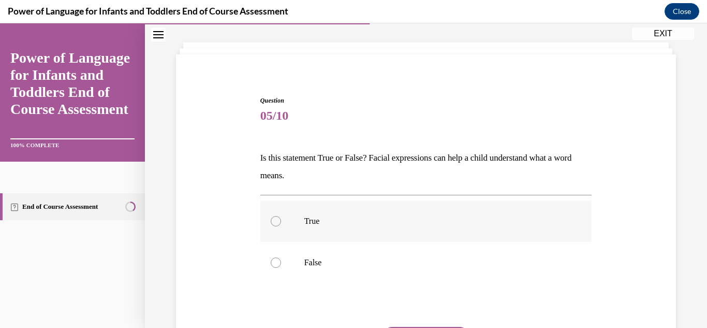
drag, startPoint x: 285, startPoint y: 237, endPoint x: 482, endPoint y: 226, distance: 197.1
click at [482, 226] on p "True" at bounding box center [435, 221] width 262 height 10
click at [281, 226] on input "True" at bounding box center [276, 221] width 10 height 10
radio input "true"
click at [482, 226] on p "True" at bounding box center [435, 221] width 262 height 10
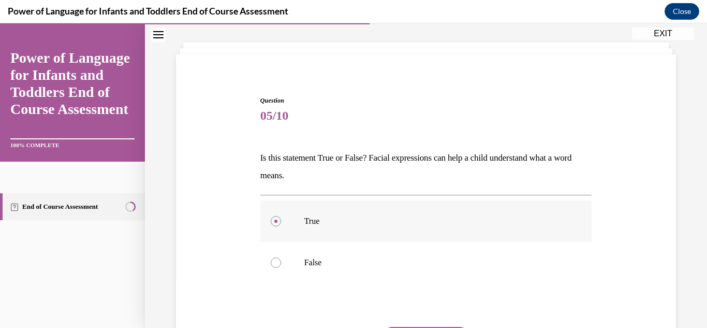
click at [281, 226] on input "True" at bounding box center [276, 221] width 10 height 10
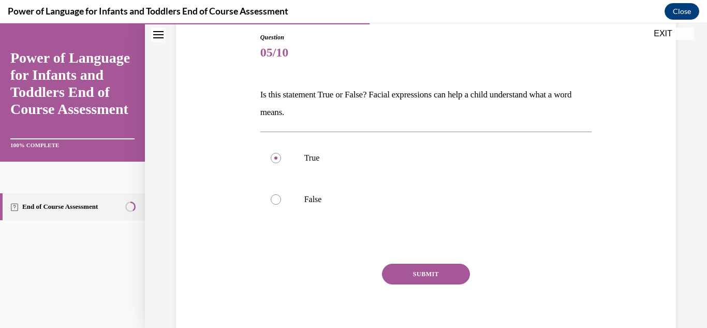
click at [427, 275] on button "SUBMIT" at bounding box center [426, 274] width 88 height 21
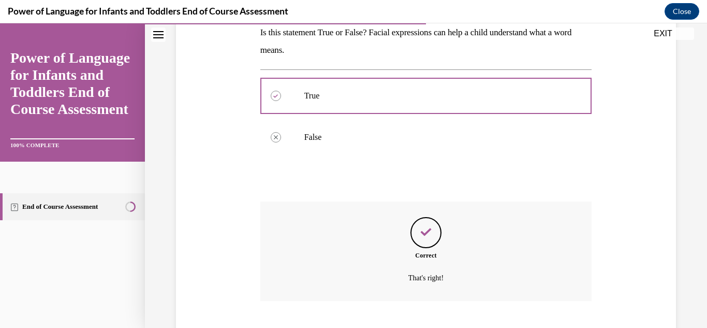
scroll to position [237, 0]
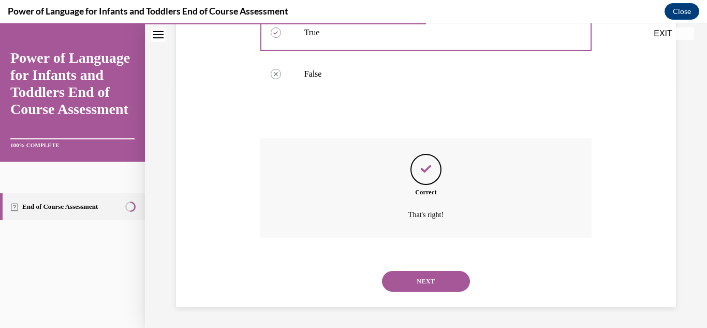
click at [439, 290] on button "NEXT" at bounding box center [426, 281] width 88 height 21
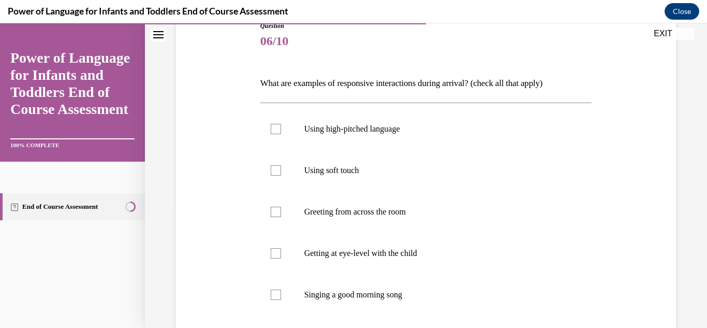
scroll to position [135, 0]
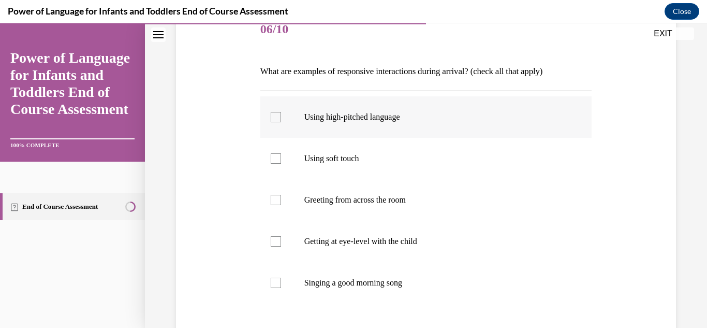
click at [330, 119] on p "Using high-pitched language" at bounding box center [435, 117] width 262 height 10
click at [281, 119] on input "Using high-pitched language" at bounding box center [276, 117] width 10 height 10
checkbox input "true"
click at [332, 159] on p "Using soft touch" at bounding box center [435, 158] width 262 height 10
click at [281, 159] on input "Using soft touch" at bounding box center [276, 158] width 10 height 10
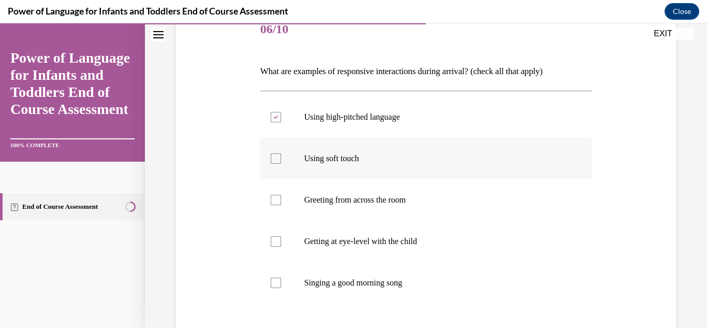
checkbox input "true"
click at [336, 242] on p "Getting at eye-level with the child" at bounding box center [435, 241] width 262 height 10
click at [281, 242] on input "Getting at eye-level with the child" at bounding box center [276, 241] width 10 height 10
checkbox input "true"
click at [338, 279] on p "Singing a good morning song" at bounding box center [435, 283] width 262 height 10
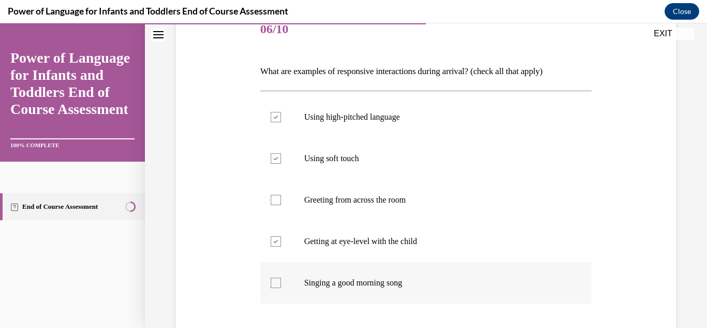
click at [281, 279] on input "Singing a good morning song" at bounding box center [276, 283] width 10 height 10
checkbox input "true"
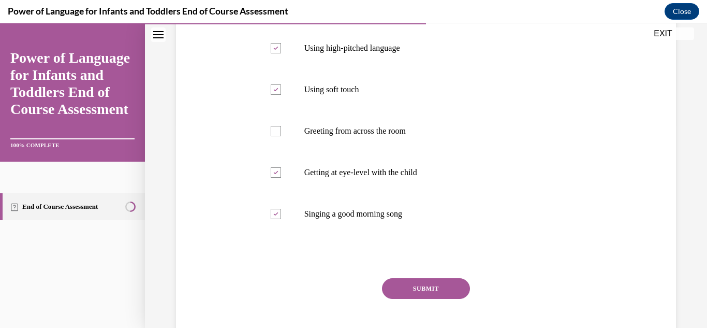
click at [412, 295] on button "SUBMIT" at bounding box center [426, 288] width 88 height 21
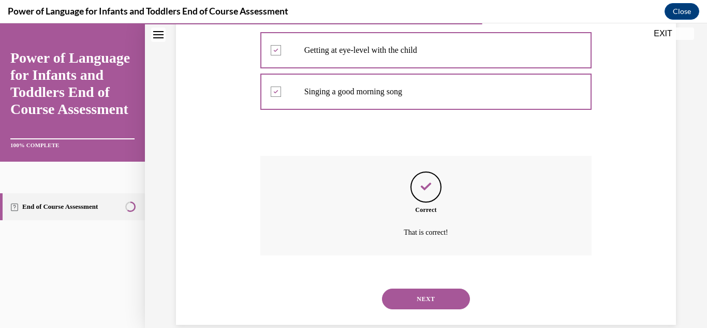
scroll to position [343, 0]
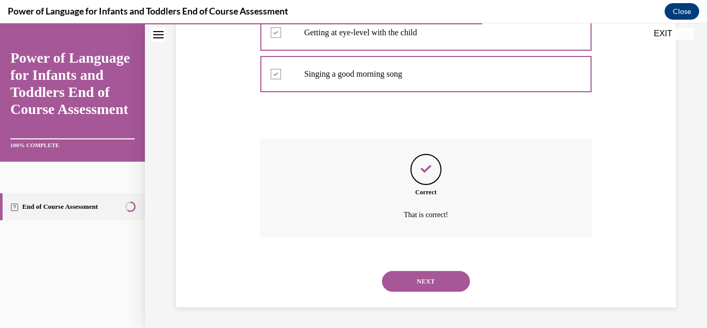
click at [411, 293] on div "NEXT" at bounding box center [426, 280] width 332 height 41
click at [411, 281] on button "NEXT" at bounding box center [426, 281] width 88 height 21
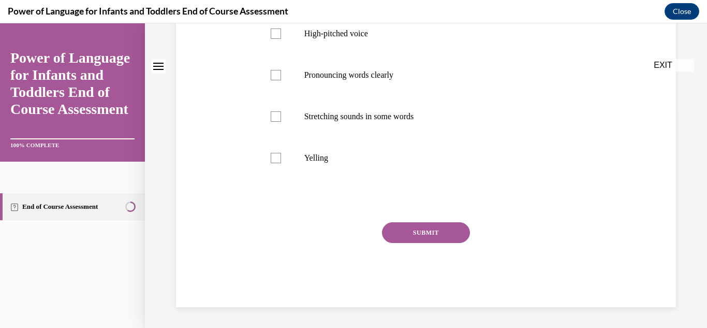
scroll to position [0, 0]
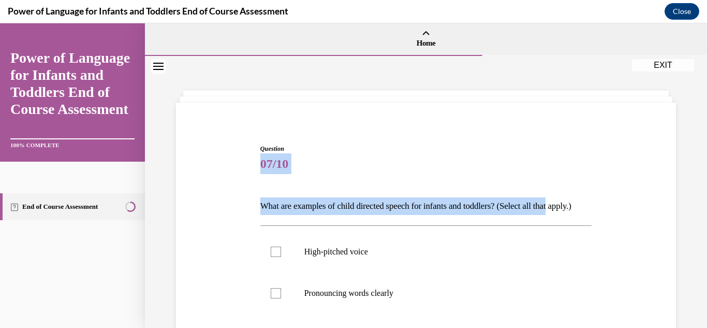
drag, startPoint x: 698, startPoint y: 127, endPoint x: 707, endPoint y: 190, distance: 63.3
click at [699, 190] on div "Home Question 06/10 What are examples of responsive interactions during arrival…" at bounding box center [426, 175] width 562 height 304
click at [576, 129] on div "Question 07/10 What are examples of child directed speech for infants and toddl…" at bounding box center [426, 326] width 337 height 397
drag, startPoint x: 699, startPoint y: 121, endPoint x: 707, endPoint y: 190, distance: 68.8
click at [699, 190] on div "Home Question 06/10 What are examples of responsive interactions during arrival…" at bounding box center [426, 175] width 562 height 304
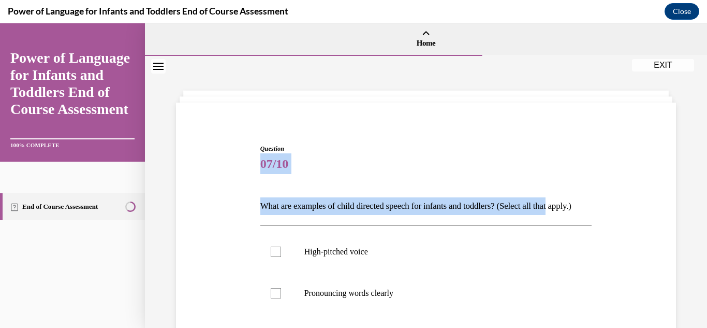
click at [586, 144] on div "Question 07/10 What are examples of child directed speech for infants and toddl…" at bounding box center [426, 326] width 337 height 397
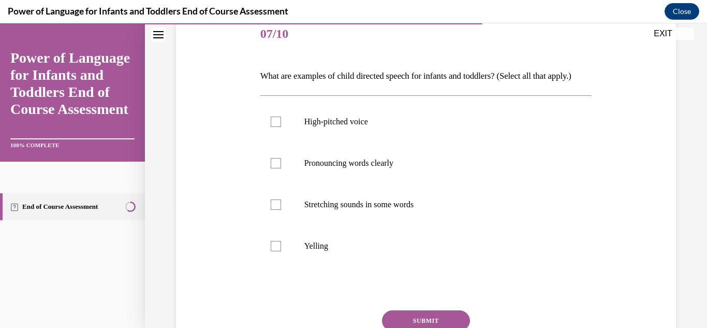
scroll to position [147, 0]
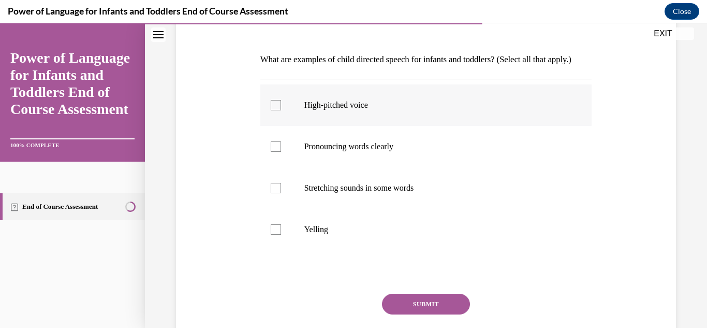
click at [308, 110] on p "High-pitched voice" at bounding box center [435, 105] width 262 height 10
click at [281, 110] on input "High-pitched voice" at bounding box center [276, 105] width 10 height 10
checkbox input "true"
click at [312, 152] on p "Pronouncing words clearly" at bounding box center [435, 146] width 262 height 10
click at [281, 152] on input "Pronouncing words clearly" at bounding box center [276, 146] width 10 height 10
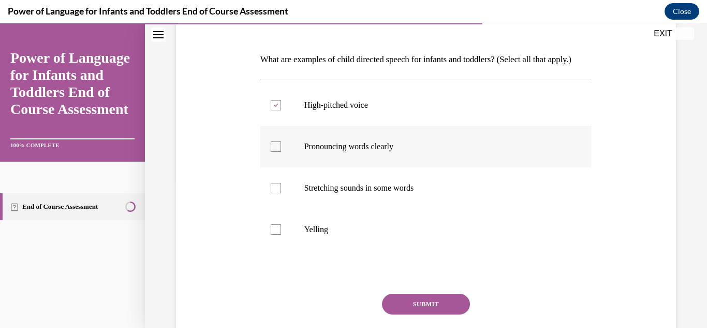
checkbox input "true"
click at [319, 193] on label "Stretching sounds in some words" at bounding box center [426, 187] width 332 height 41
click at [281, 193] on input "Stretching sounds in some words" at bounding box center [276, 188] width 10 height 10
checkbox input "true"
click at [401, 313] on button "SUBMIT" at bounding box center [426, 304] width 88 height 21
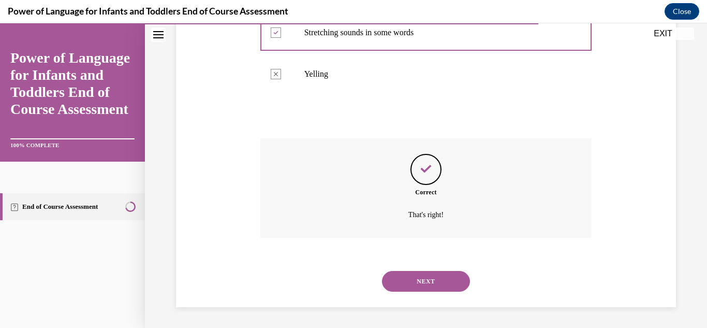
scroll to position [320, 0]
click at [412, 277] on button "NEXT" at bounding box center [426, 281] width 88 height 21
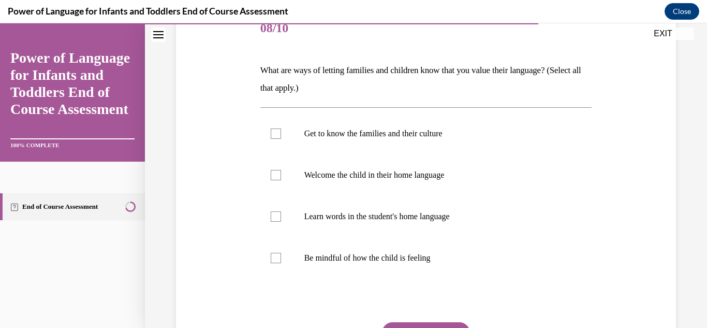
scroll to position [156, 0]
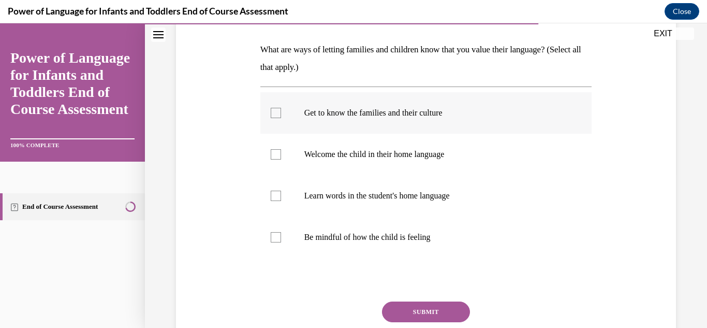
click at [420, 108] on p "Get to know the families and their culture" at bounding box center [435, 113] width 262 height 10
click at [281, 108] on input "Get to know the families and their culture" at bounding box center [276, 113] width 10 height 10
checkbox input "true"
click at [397, 162] on label "Welcome the child in their home language" at bounding box center [426, 154] width 332 height 41
click at [281, 159] on input "Welcome the child in their home language" at bounding box center [276, 154] width 10 height 10
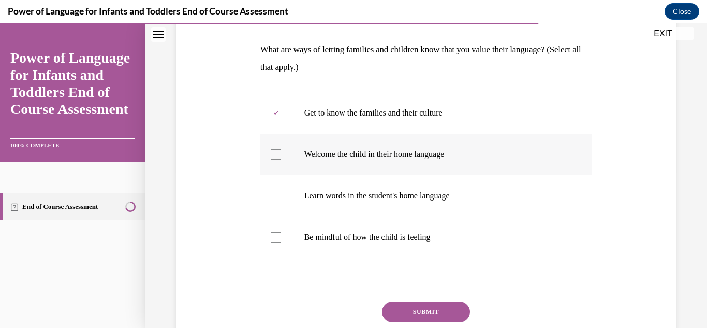
checkbox input "true"
click at [391, 189] on label "Learn words in the student's home language" at bounding box center [426, 195] width 332 height 41
click at [281, 191] on input "Learn words in the student's home language" at bounding box center [276, 196] width 10 height 10
checkbox input "true"
click at [379, 234] on p "Be mindful of how the child is feeling" at bounding box center [435, 237] width 262 height 10
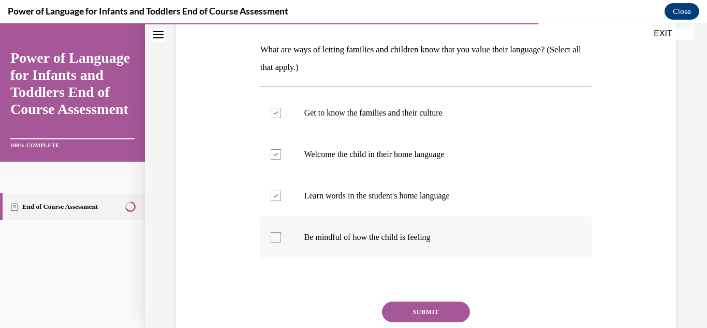
click at [281, 234] on input "Be mindful of how the child is feeling" at bounding box center [276, 237] width 10 height 10
checkbox input "true"
click at [416, 305] on button "SUBMIT" at bounding box center [426, 311] width 88 height 21
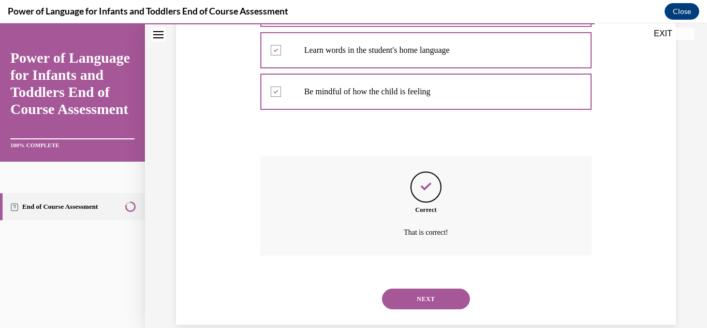
scroll to position [320, 0]
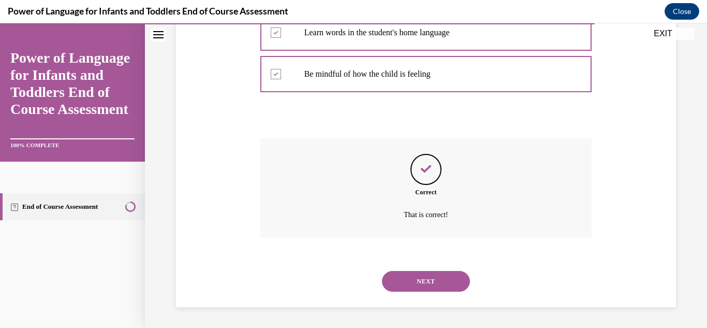
click at [425, 285] on button "NEXT" at bounding box center [426, 281] width 88 height 21
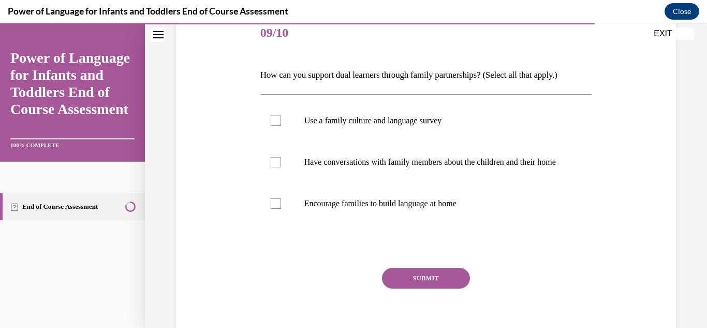
scroll to position [145, 0]
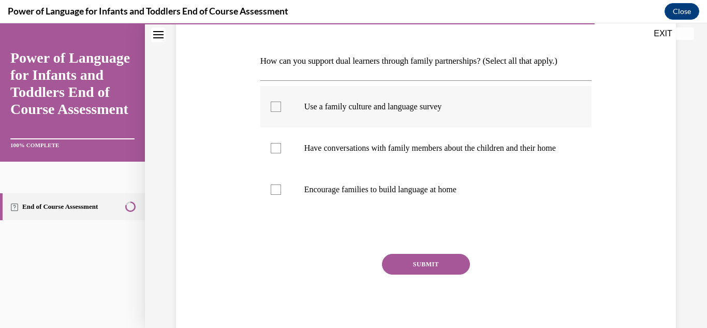
click at [323, 115] on label "Use a family culture and language survey" at bounding box center [426, 106] width 332 height 41
click at [281, 112] on input "Use a family culture and language survey" at bounding box center [276, 106] width 10 height 10
checkbox input "true"
click at [326, 139] on label "Have conversations with family members about the children and their home" at bounding box center [426, 147] width 332 height 41
click at [281, 143] on input "Have conversations with family members about the children and their home" at bounding box center [276, 148] width 10 height 10
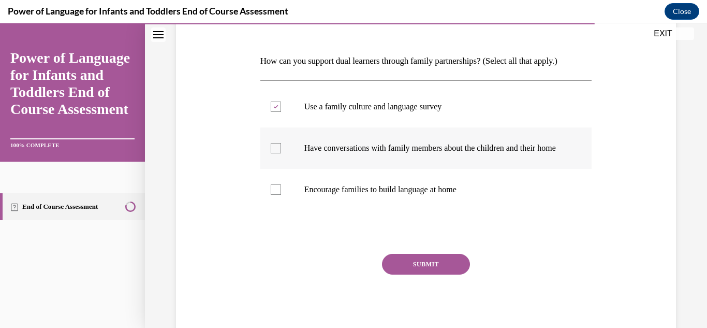
checkbox input "true"
click at [331, 188] on label "Encourage families to build language at home" at bounding box center [426, 189] width 332 height 41
click at [281, 188] on input "Encourage families to build language at home" at bounding box center [276, 189] width 10 height 10
checkbox input "true"
click at [410, 264] on div "Question 09/10 How can you support dual learners through family partnerships? (…" at bounding box center [426, 169] width 332 height 340
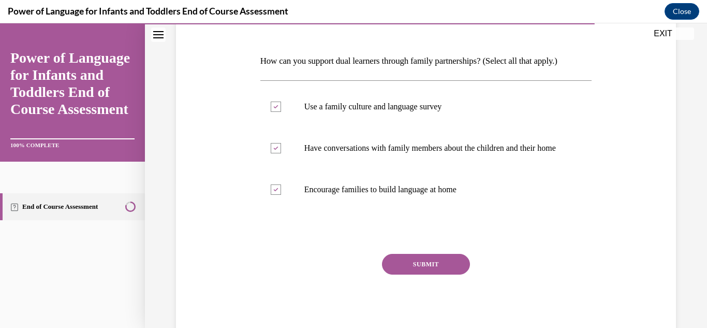
click at [412, 273] on button "SUBMIT" at bounding box center [426, 264] width 88 height 21
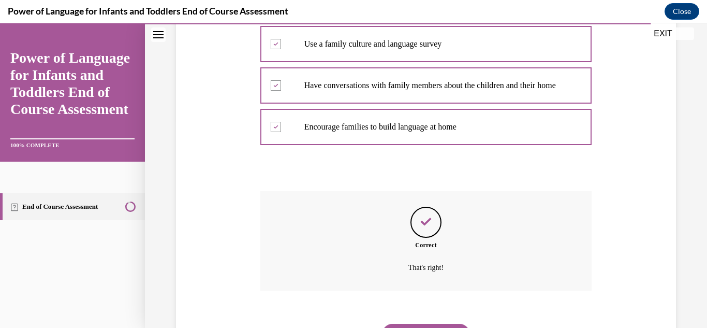
scroll to position [271, 0]
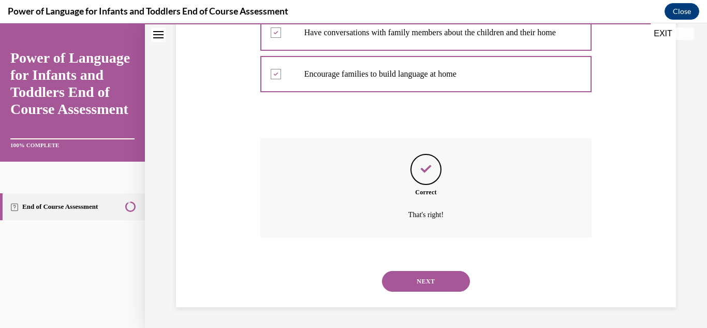
click at [416, 279] on button "NEXT" at bounding box center [426, 281] width 88 height 21
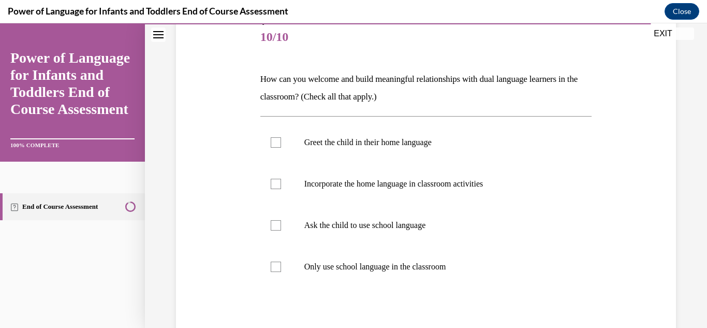
scroll to position [128, 0]
click at [408, 141] on p "Greet the child in their home language" at bounding box center [435, 141] width 262 height 10
click at [281, 141] on input "Greet the child in their home language" at bounding box center [276, 141] width 10 height 10
checkbox input "true"
click at [376, 182] on p "Incorporate the home language in classroom activities" at bounding box center [435, 183] width 262 height 10
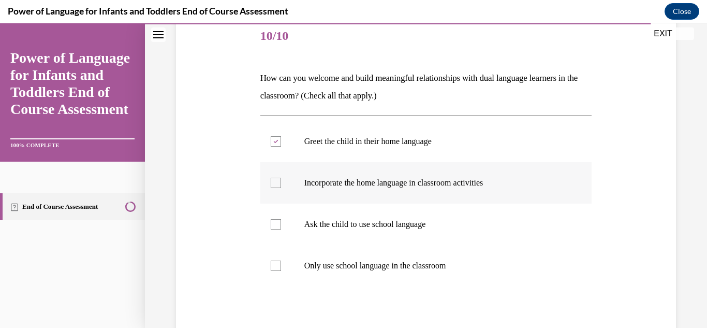
click at [281, 182] on input "Incorporate the home language in classroom activities" at bounding box center [276, 183] width 10 height 10
checkbox input "true"
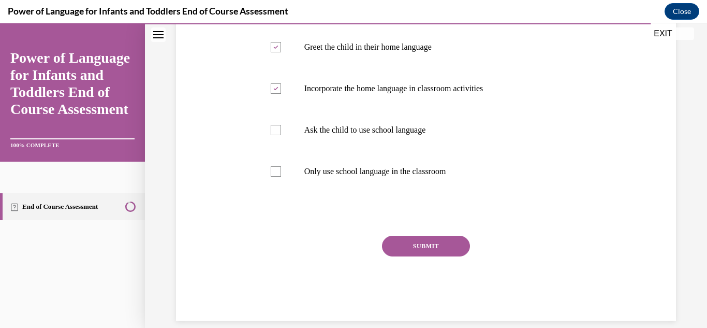
click at [431, 245] on button "SUBMIT" at bounding box center [426, 246] width 88 height 21
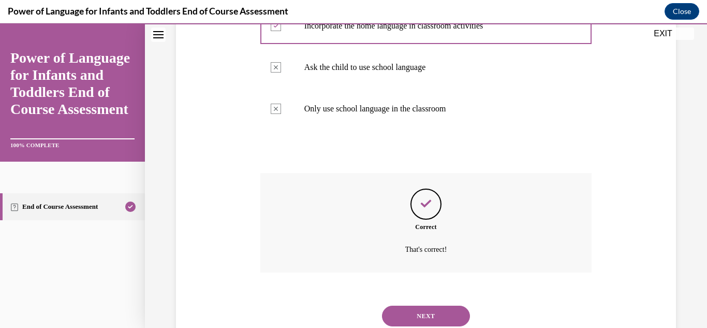
scroll to position [320, 0]
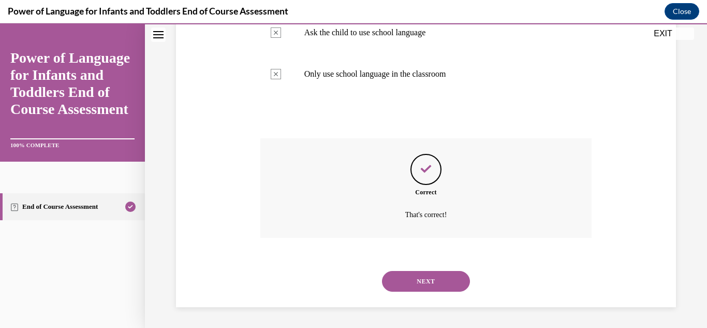
click at [412, 284] on button "NEXT" at bounding box center [426, 281] width 88 height 21
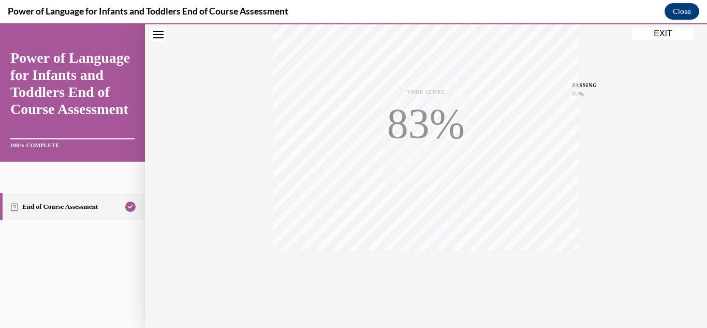
scroll to position [226, 0]
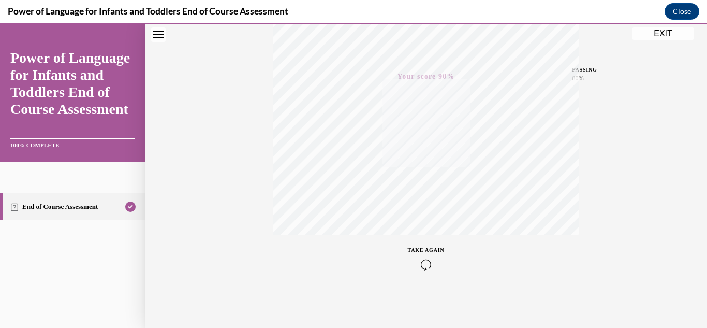
click at [415, 260] on icon "button" at bounding box center [426, 264] width 37 height 11
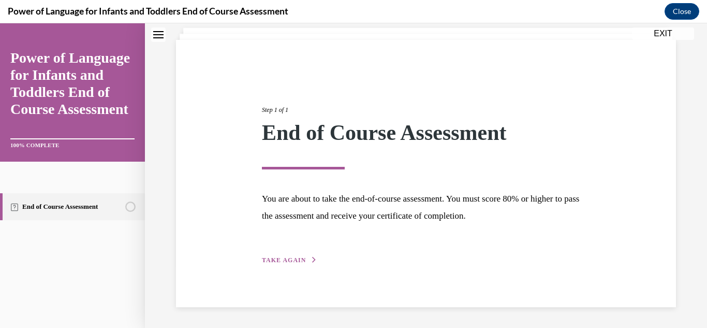
scroll to position [63, 0]
click at [322, 267] on div "Step 1 of 1 End of Course Assessment You are about to take the end-of-course as…" at bounding box center [426, 173] width 500 height 267
click at [311, 262] on icon "button" at bounding box center [314, 260] width 6 height 6
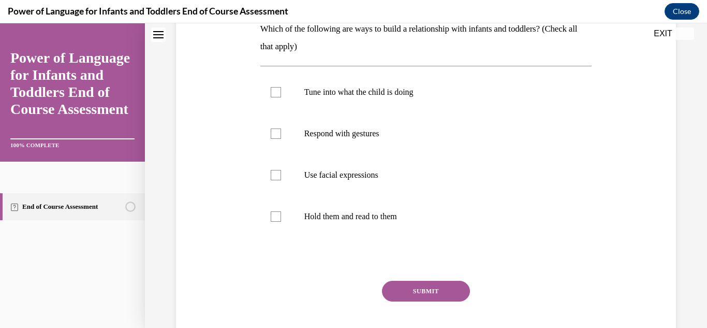
scroll to position [186, 0]
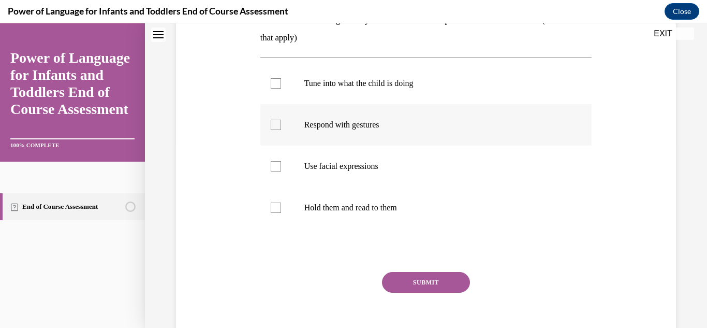
click at [333, 127] on p "Respond with gestures" at bounding box center [435, 125] width 262 height 10
click at [281, 127] on input "Respond with gestures" at bounding box center [276, 125] width 10 height 10
checkbox input "true"
click at [337, 150] on label "Use facial expressions" at bounding box center [426, 166] width 332 height 41
click at [281, 161] on input "Use facial expressions" at bounding box center [276, 166] width 10 height 10
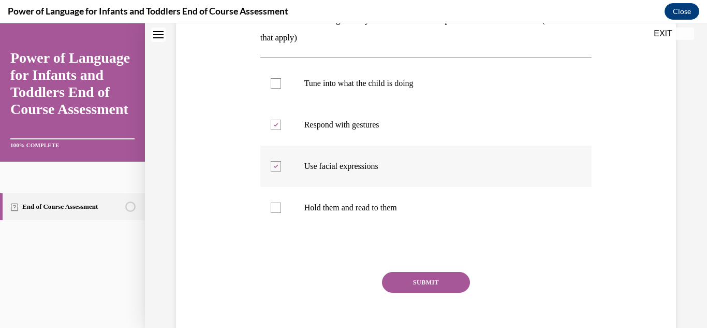
click at [336, 172] on label "Use facial expressions" at bounding box center [426, 166] width 332 height 41
click at [281, 171] on input "Use facial expressions" at bounding box center [276, 166] width 10 height 10
click at [336, 172] on label "Use facial expressions" at bounding box center [426, 166] width 332 height 41
click at [281, 171] on input "Use facial expressions" at bounding box center [276, 166] width 10 height 10
checkbox input "true"
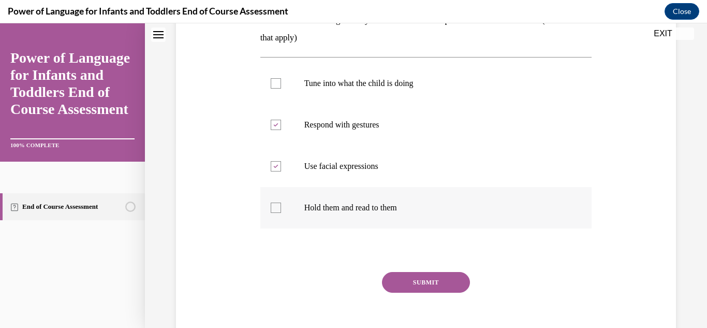
click at [342, 213] on label "Hold them and read to them" at bounding box center [426, 207] width 332 height 41
click at [281, 213] on input "Hold them and read to them" at bounding box center [276, 207] width 10 height 10
checkbox input "true"
click at [418, 276] on button "SUBMIT" at bounding box center [426, 282] width 88 height 21
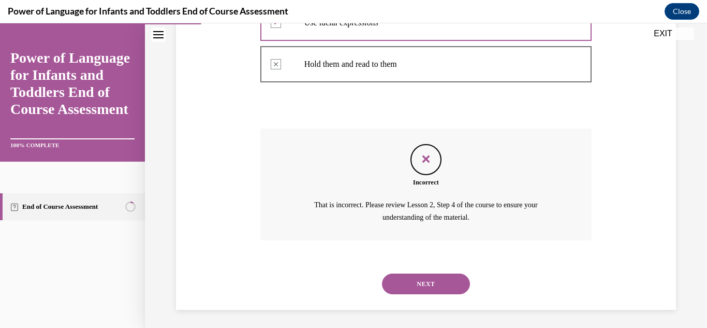
scroll to position [332, 0]
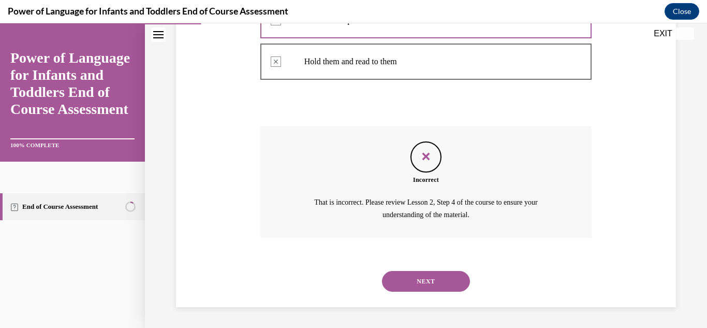
click at [335, 35] on div at bounding box center [426, 20] width 332 height 47
click at [345, 70] on div at bounding box center [426, 61] width 332 height 47
click at [420, 275] on button "NEXT" at bounding box center [426, 281] width 88 height 21
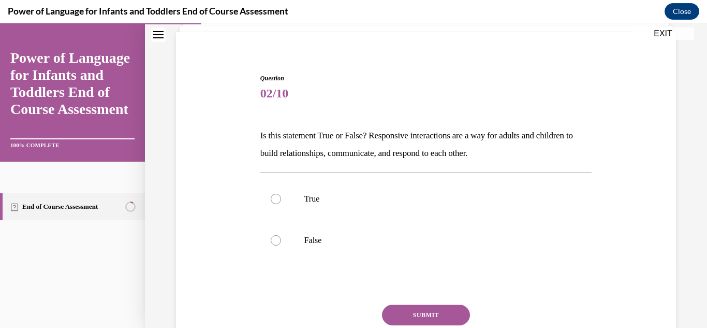
scroll to position [72, 0]
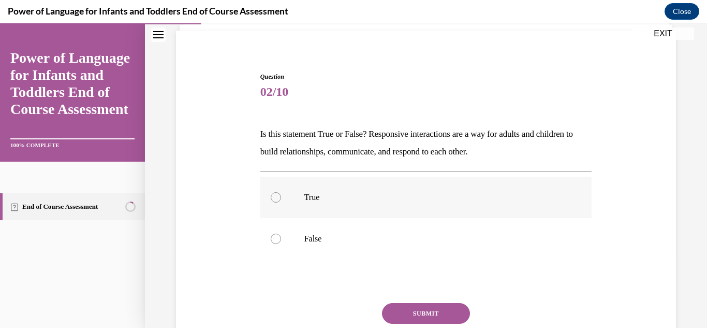
click at [354, 209] on label "True" at bounding box center [426, 197] width 332 height 41
click at [281, 202] on input "True" at bounding box center [276, 197] width 10 height 10
radio input "true"
click at [420, 307] on button "SUBMIT" at bounding box center [426, 313] width 88 height 21
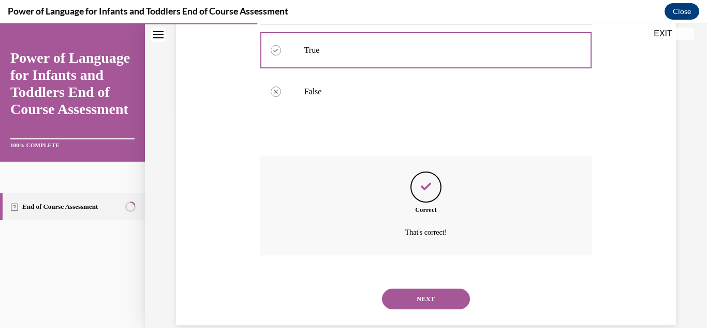
scroll to position [237, 0]
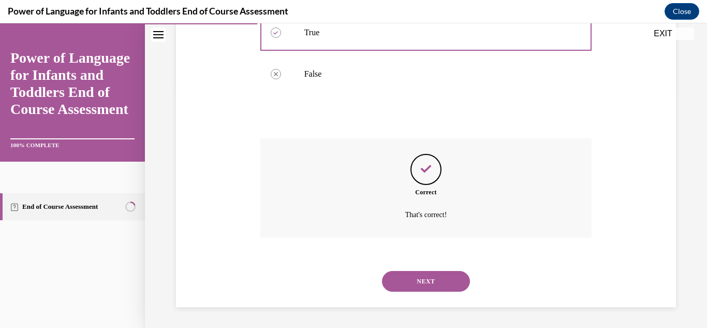
click at [434, 279] on button "NEXT" at bounding box center [426, 281] width 88 height 21
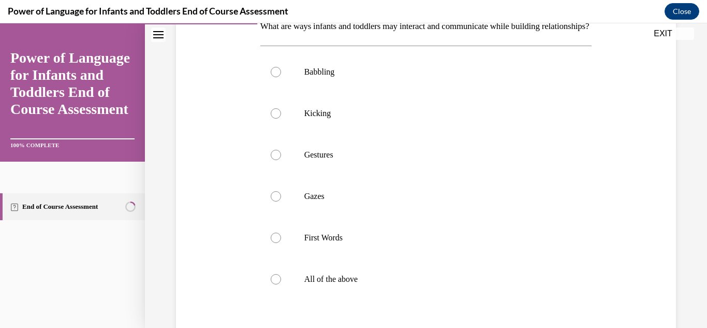
scroll to position [318, 0]
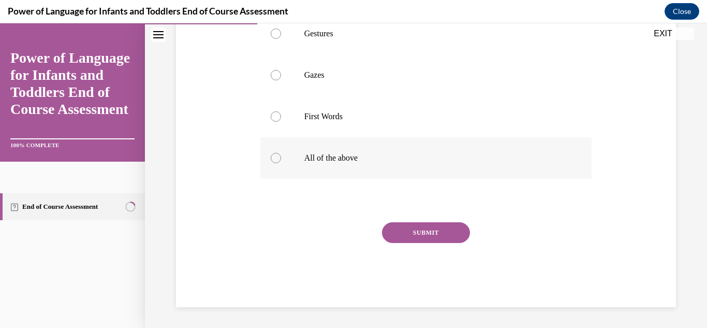
click at [325, 158] on p "All of the above" at bounding box center [435, 158] width 262 height 10
click at [281, 158] on input "All of the above" at bounding box center [276, 158] width 10 height 10
radio input "true"
click at [401, 221] on div "Question 03/10 What are ways infants and toddlers may interact and communicate …" at bounding box center [426, 75] width 332 height 464
click at [403, 229] on button "SUBMIT" at bounding box center [426, 232] width 88 height 21
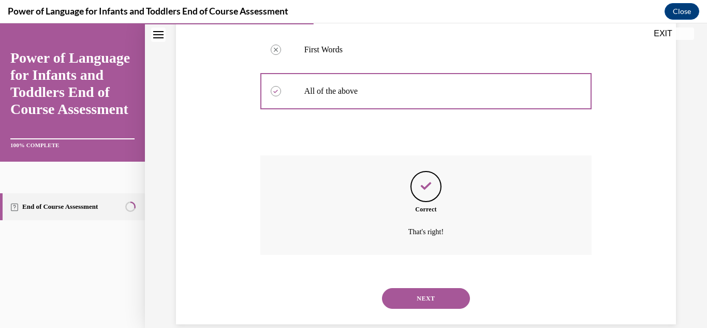
scroll to position [402, 0]
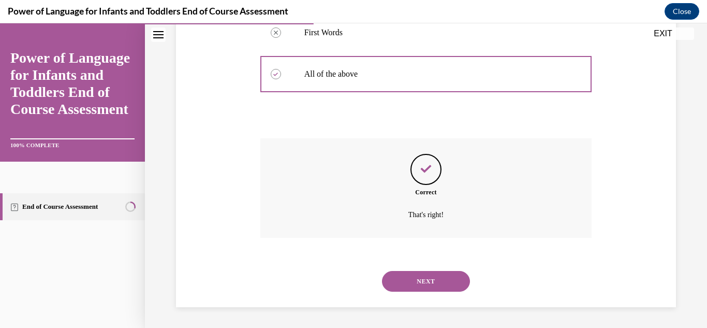
click at [440, 284] on button "NEXT" at bounding box center [426, 281] width 88 height 21
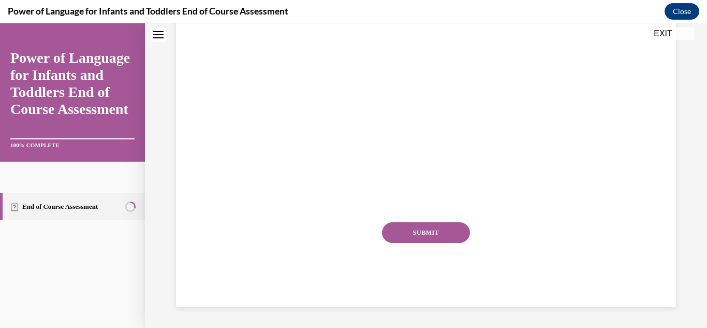
scroll to position [0, 0]
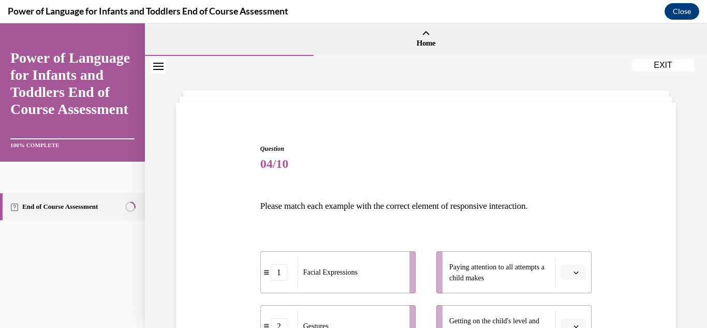
drag, startPoint x: 696, startPoint y: 122, endPoint x: 704, endPoint y: 141, distance: 20.0
click at [699, 141] on div "Home Question 03/10 What are ways infants and toddlers may interact and communi…" at bounding box center [426, 175] width 562 height 304
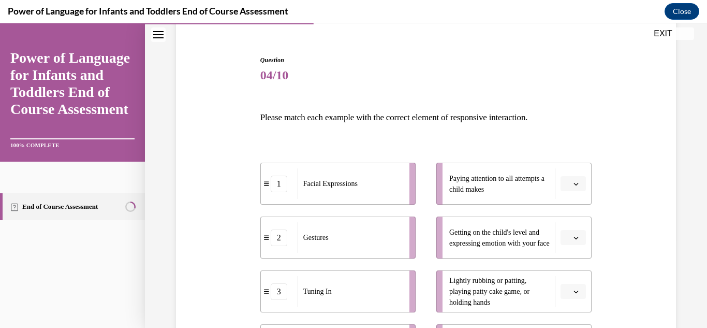
click at [574, 170] on li "Paying attention to all attempts a child makes" at bounding box center [514, 184] width 155 height 42
click at [565, 191] on button "button" at bounding box center [573, 184] width 25 height 16
click at [572, 271] on div "3" at bounding box center [566, 268] width 26 height 21
click at [574, 238] on icon "button" at bounding box center [576, 237] width 5 height 5
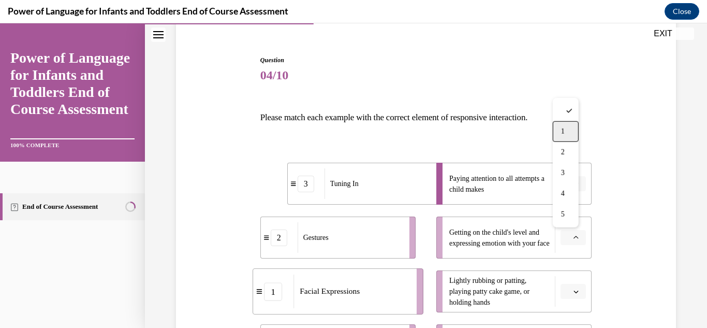
click at [557, 139] on div "1" at bounding box center [566, 131] width 26 height 21
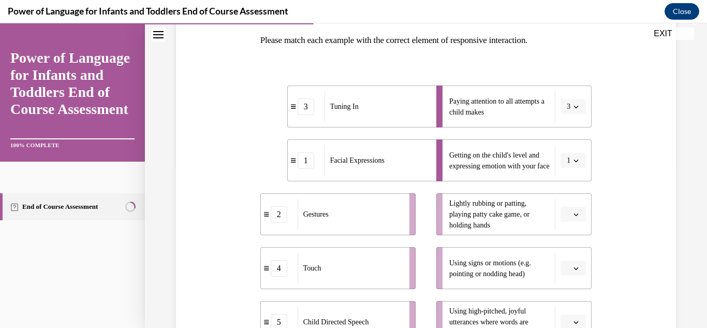
scroll to position [247, 0]
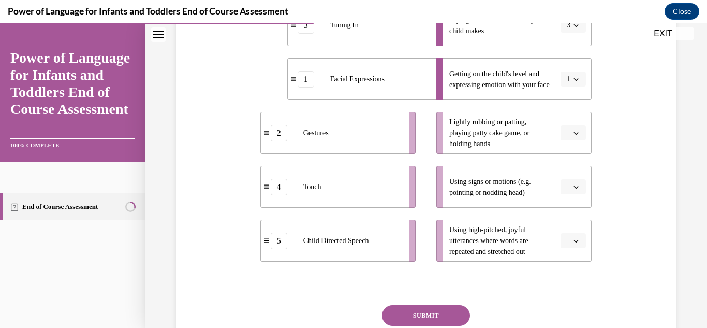
click at [561, 126] on button "button" at bounding box center [573, 133] width 25 height 16
click at [571, 230] on div "4" at bounding box center [566, 238] width 26 height 21
click at [573, 242] on span "button" at bounding box center [576, 240] width 7 height 7
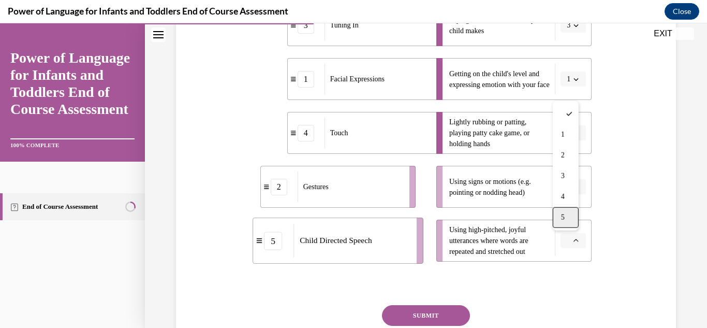
click at [569, 222] on div "5" at bounding box center [566, 217] width 26 height 21
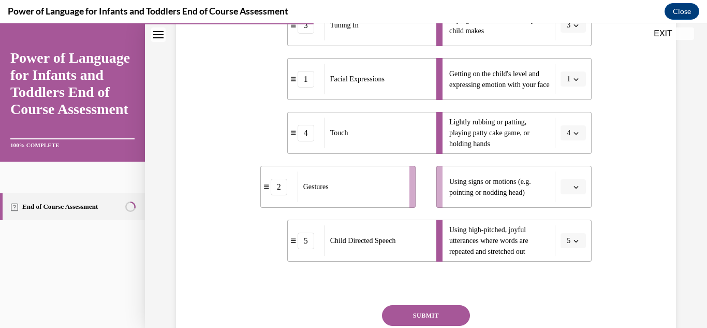
click at [574, 187] on icon "button" at bounding box center [576, 186] width 5 height 5
click at [568, 247] on div "2" at bounding box center [566, 251] width 26 height 21
click at [441, 314] on button "SUBMIT" at bounding box center [426, 315] width 88 height 21
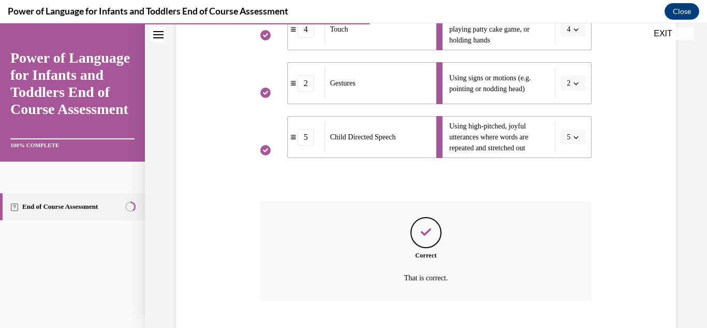
scroll to position [414, 0]
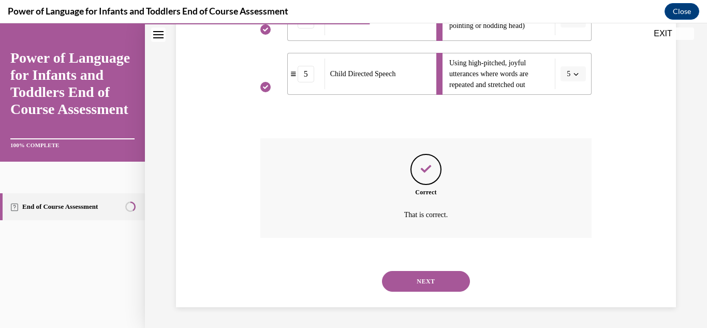
click at [415, 292] on div "NEXT" at bounding box center [426, 280] width 332 height 41
click at [415, 280] on button "NEXT" at bounding box center [426, 281] width 88 height 21
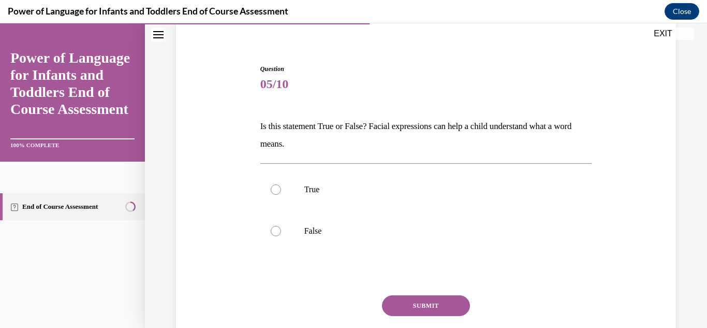
scroll to position [90, 0]
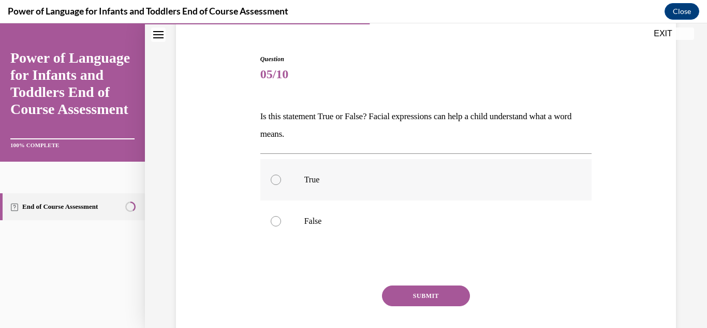
click at [310, 180] on p "True" at bounding box center [435, 180] width 262 height 10
click at [281, 180] on input "True" at bounding box center [276, 180] width 10 height 10
radio input "true"
click at [444, 301] on button "SUBMIT" at bounding box center [426, 295] width 88 height 21
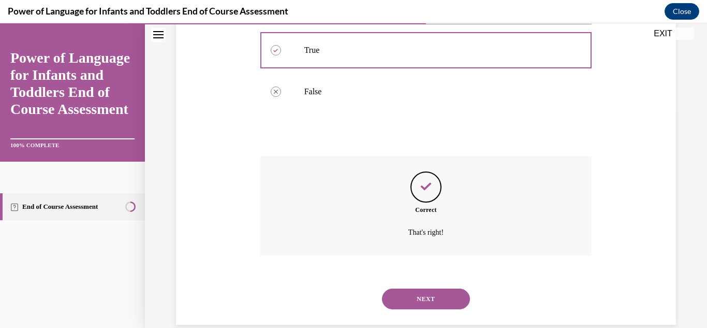
scroll to position [237, 0]
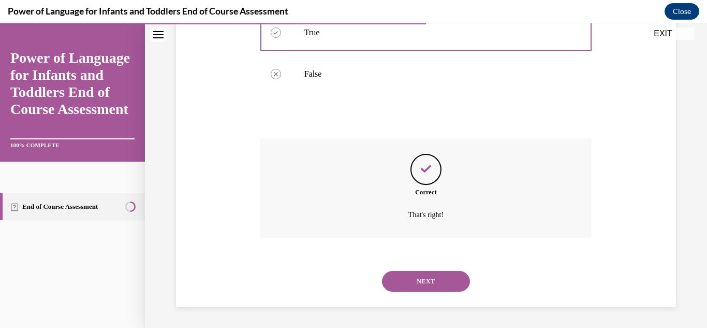
click at [441, 295] on div "NEXT" at bounding box center [426, 280] width 332 height 41
click at [440, 272] on button "NEXT" at bounding box center [426, 281] width 88 height 21
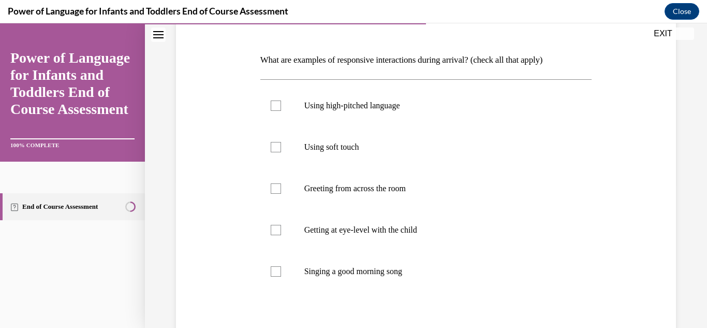
scroll to position [148, 0]
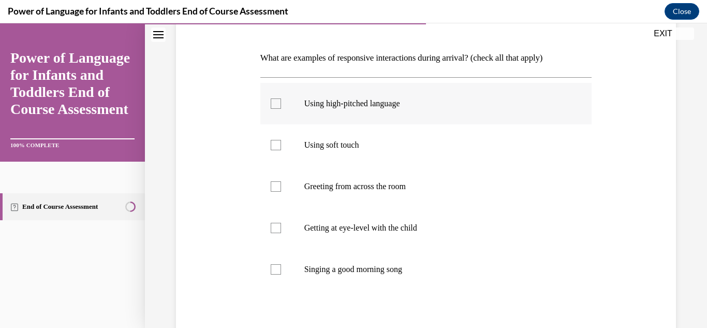
click at [326, 108] on p "Using high-pitched language" at bounding box center [435, 103] width 262 height 10
click at [281, 108] on input "Using high-pitched language" at bounding box center [276, 103] width 10 height 10
checkbox input "true"
click at [326, 146] on p "Using soft touch" at bounding box center [435, 145] width 262 height 10
click at [281, 146] on input "Using soft touch" at bounding box center [276, 145] width 10 height 10
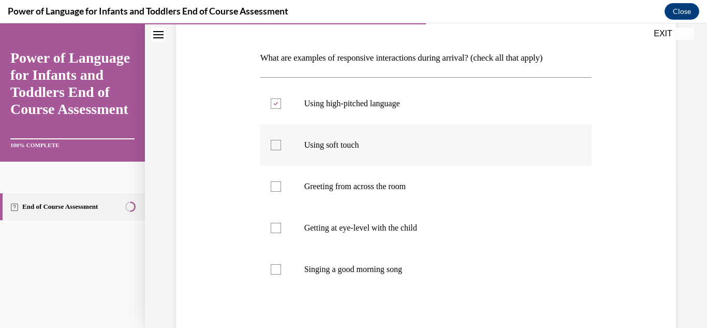
checkbox input "true"
click at [336, 100] on p "Using high-pitched language" at bounding box center [435, 103] width 262 height 10
click at [281, 100] on input "Using high-pitched language" at bounding box center [276, 103] width 10 height 10
checkbox input "false"
click at [346, 205] on label "Greeting from across the room" at bounding box center [426, 186] width 332 height 41
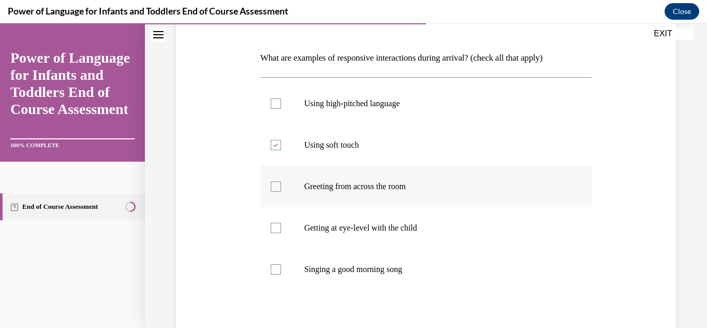
click at [281, 192] on input "Greeting from across the room" at bounding box center [276, 186] width 10 height 10
checkbox input "true"
click at [349, 221] on label "Getting at eye-level with the child" at bounding box center [426, 227] width 332 height 41
click at [281, 223] on input "Getting at eye-level with the child" at bounding box center [276, 228] width 10 height 10
checkbox input "true"
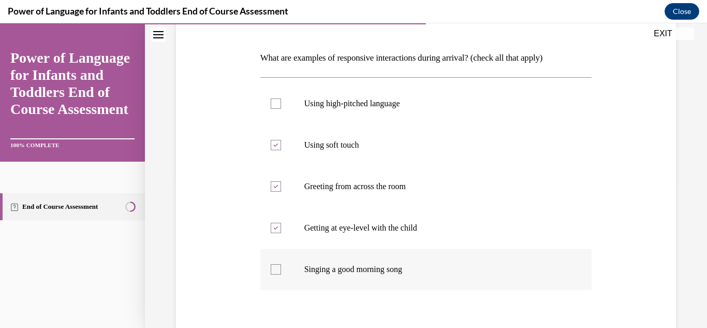
click at [351, 266] on p "Singing a good morning song" at bounding box center [435, 269] width 262 height 10
click at [281, 266] on input "Singing a good morning song" at bounding box center [276, 269] width 10 height 10
checkbox input "true"
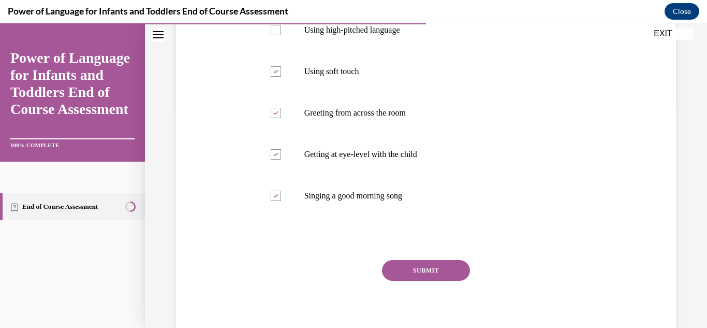
click at [402, 280] on button "SUBMIT" at bounding box center [426, 270] width 88 height 21
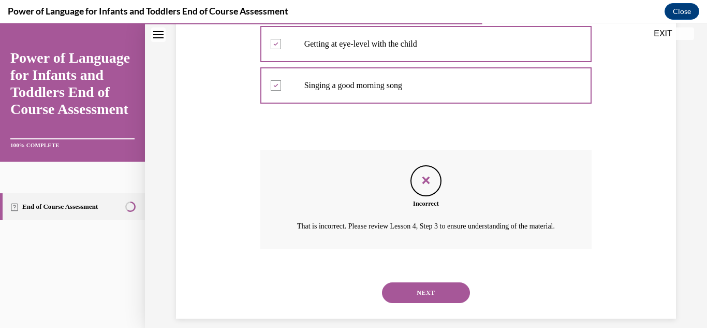
scroll to position [356, 0]
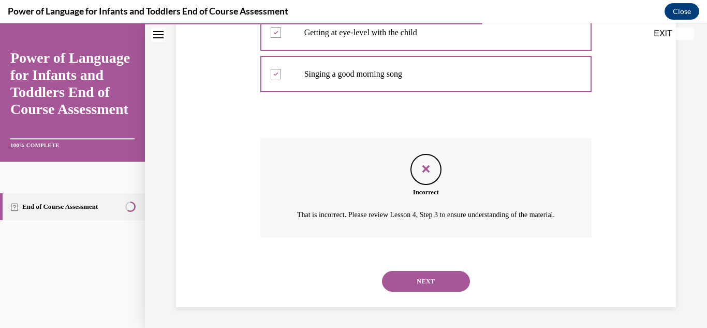
click at [412, 274] on button "NEXT" at bounding box center [426, 281] width 88 height 21
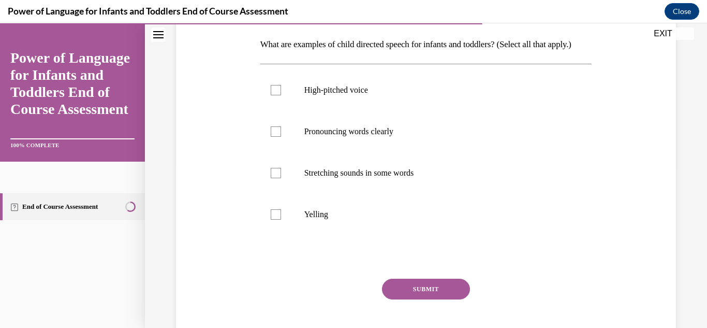
scroll to position [162, 0]
click at [281, 133] on label "Pronouncing words clearly" at bounding box center [426, 130] width 332 height 41
click at [281, 133] on input "Pronouncing words clearly" at bounding box center [276, 131] width 10 height 10
checkbox input "true"
click at [296, 185] on label "Stretching sounds in some words" at bounding box center [426, 172] width 332 height 41
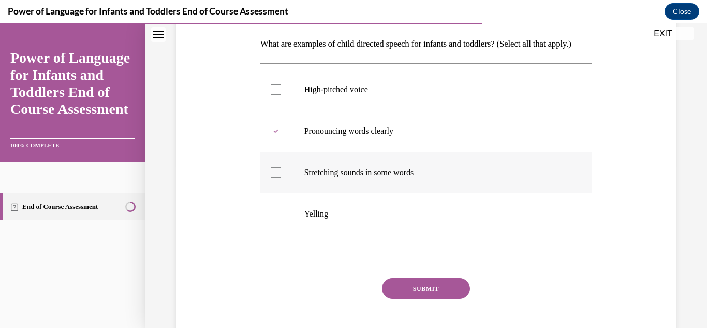
click at [281, 178] on input "Stretching sounds in some words" at bounding box center [276, 172] width 10 height 10
checkbox input "true"
click at [296, 110] on label "High-pitched voice" at bounding box center [426, 89] width 332 height 41
click at [281, 95] on input "High-pitched voice" at bounding box center [276, 89] width 10 height 10
checkbox input "true"
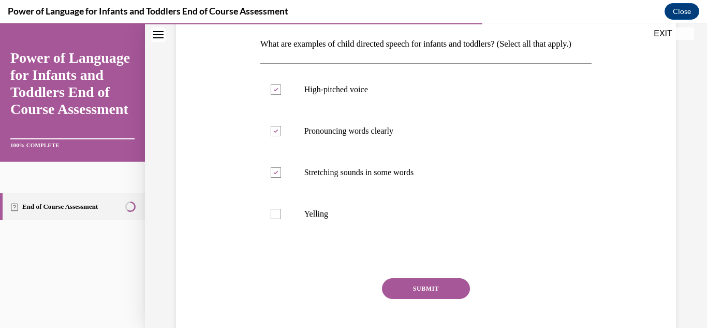
click at [414, 299] on button "SUBMIT" at bounding box center [426, 288] width 88 height 21
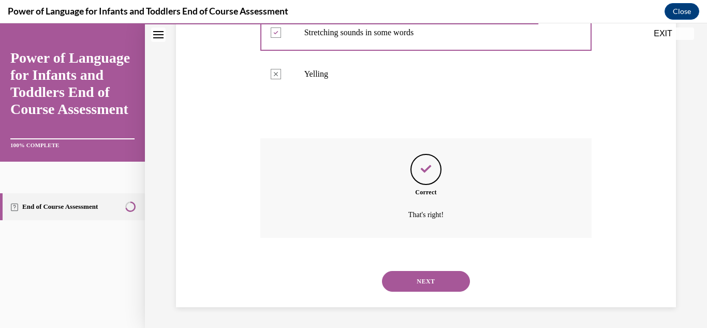
scroll to position [320, 0]
click at [430, 289] on button "NEXT" at bounding box center [426, 281] width 88 height 21
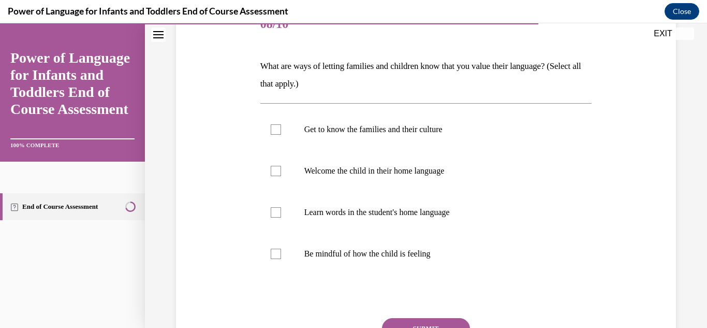
scroll to position [141, 0]
click at [343, 123] on p "Get to know the families and their culture" at bounding box center [435, 128] width 262 height 10
click at [281, 123] on input "Get to know the families and their culture" at bounding box center [276, 128] width 10 height 10
checkbox input "true"
click at [349, 175] on label "Welcome the child in their home language" at bounding box center [426, 169] width 332 height 41
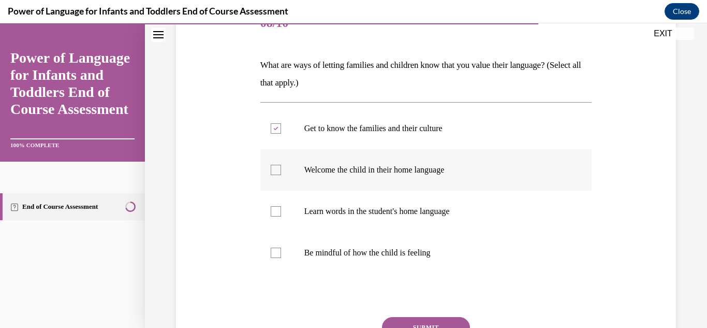
click at [281, 175] on input "Welcome the child in their home language" at bounding box center [276, 170] width 10 height 10
checkbox input "true"
click at [351, 212] on p "Learn words in the student's home language" at bounding box center [435, 211] width 262 height 10
click at [281, 212] on input "Learn words in the student's home language" at bounding box center [276, 211] width 10 height 10
checkbox input "true"
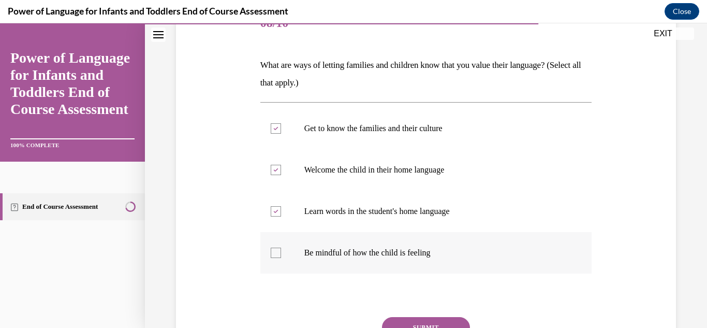
click at [350, 233] on label "Be mindful of how the child is feeling" at bounding box center [426, 252] width 332 height 41
click at [281, 248] on input "Be mindful of how the child is feeling" at bounding box center [276, 253] width 10 height 10
checkbox input "true"
click at [415, 321] on button "SUBMIT" at bounding box center [426, 327] width 88 height 21
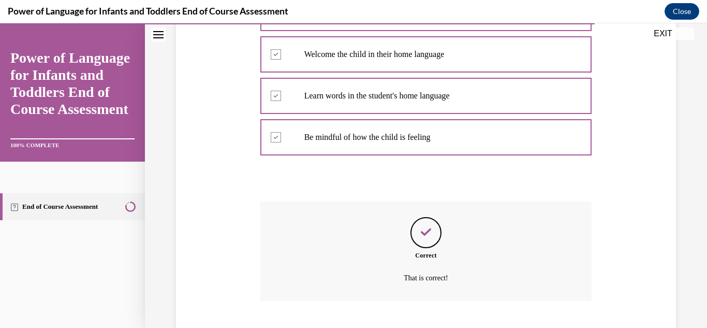
scroll to position [320, 0]
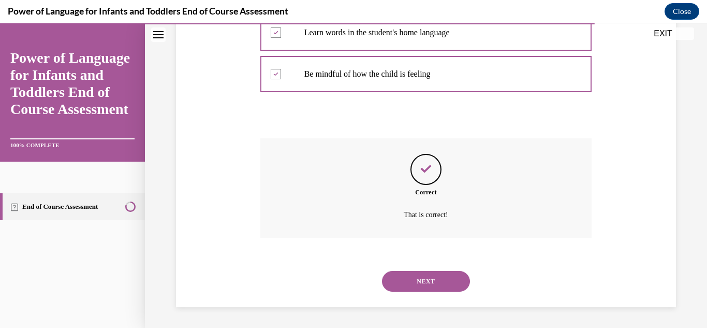
click at [420, 248] on div "Correct That is correct!" at bounding box center [426, 195] width 332 height 115
click at [420, 272] on button "NEXT" at bounding box center [426, 281] width 88 height 21
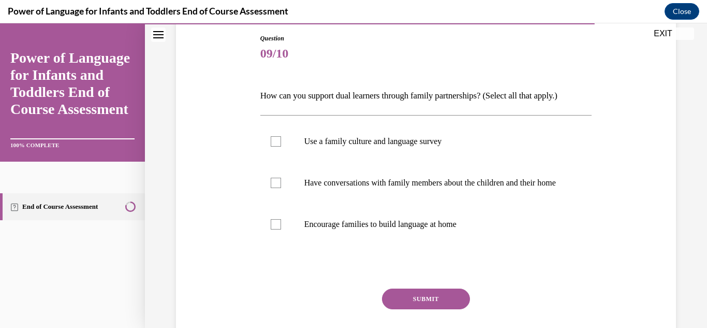
scroll to position [112, 0]
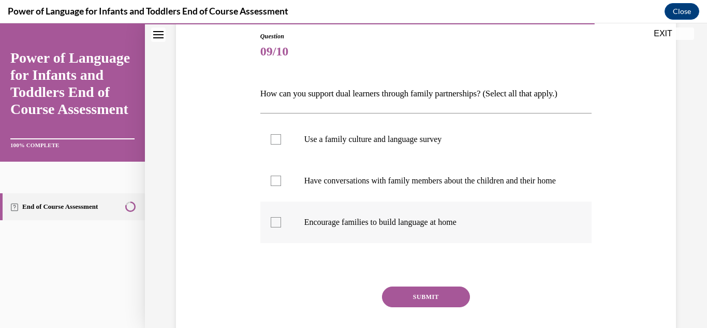
click at [406, 227] on p "Encourage families to build language at home" at bounding box center [435, 222] width 262 height 10
click at [281, 227] on input "Encourage families to build language at home" at bounding box center [276, 222] width 10 height 10
checkbox input "true"
click at [394, 162] on label "Have conversations with family members about the children and their home" at bounding box center [426, 180] width 332 height 41
click at [281, 176] on input "Have conversations with family members about the children and their home" at bounding box center [276, 181] width 10 height 10
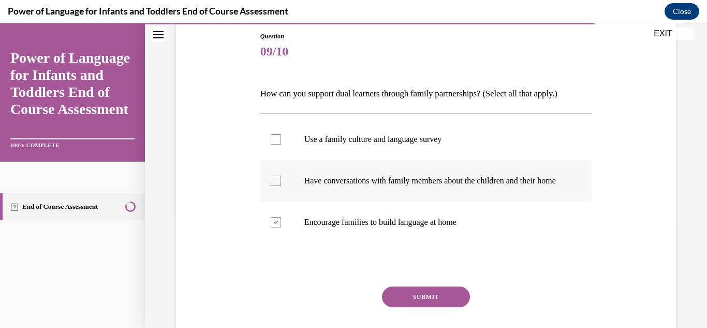
checkbox input "true"
click at [388, 150] on label "Use a family culture and language survey" at bounding box center [426, 139] width 332 height 41
click at [281, 144] on input "Use a family culture and language survey" at bounding box center [276, 139] width 10 height 10
checkbox input "true"
click at [433, 307] on button "SUBMIT" at bounding box center [426, 296] width 88 height 21
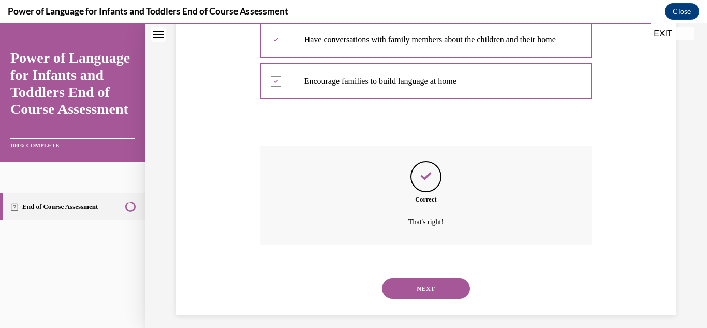
scroll to position [271, 0]
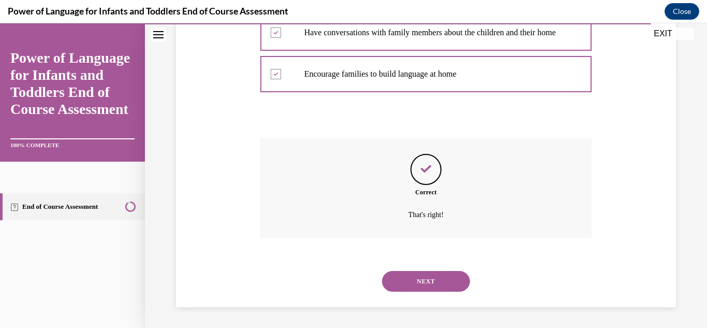
click at [411, 281] on button "NEXT" at bounding box center [426, 281] width 88 height 21
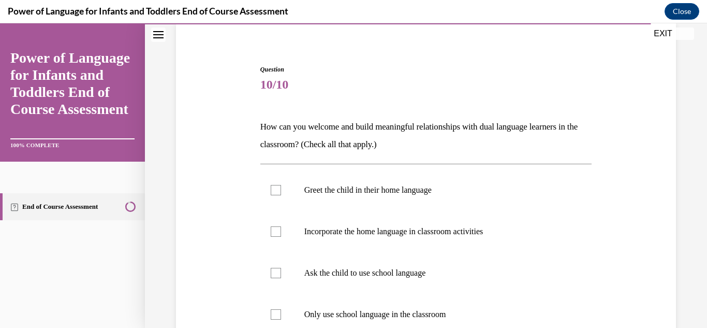
scroll to position [89, 0]
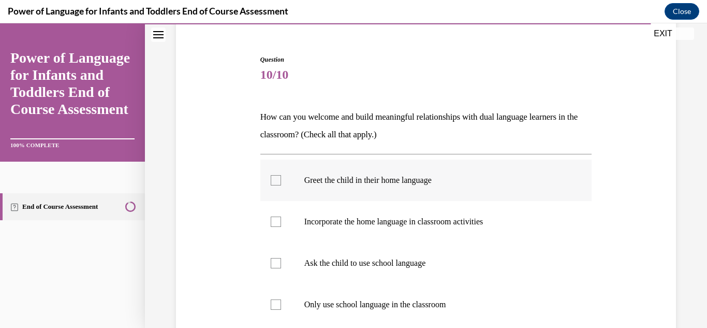
click at [376, 166] on label "Greet the child in their home language" at bounding box center [426, 179] width 332 height 41
click at [281, 175] on input "Greet the child in their home language" at bounding box center [276, 180] width 10 height 10
checkbox input "true"
click at [374, 219] on p "Incorporate the home language in classroom activities" at bounding box center [435, 221] width 262 height 10
click at [281, 219] on input "Incorporate the home language in classroom activities" at bounding box center [276, 221] width 10 height 10
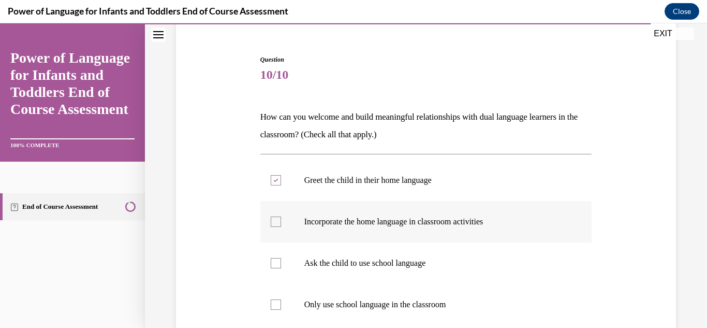
checkbox input "true"
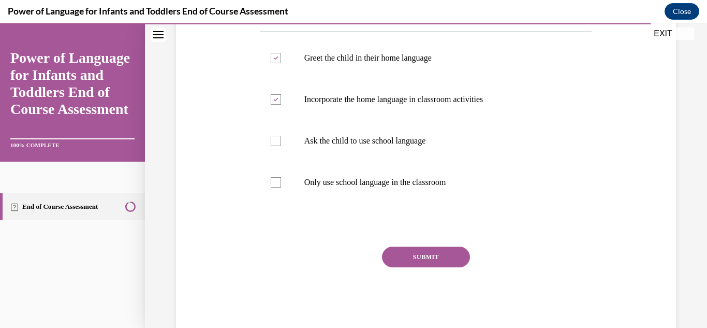
click at [404, 257] on button "SUBMIT" at bounding box center [426, 256] width 88 height 21
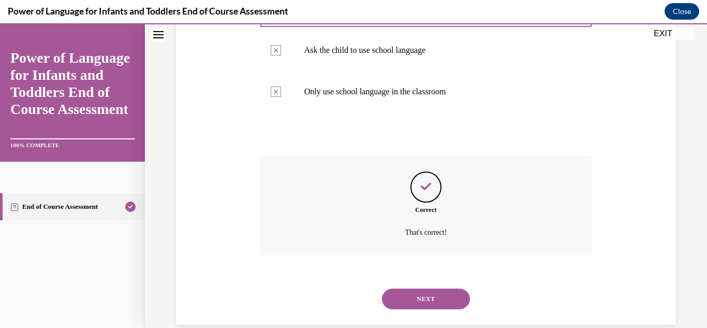
scroll to position [320, 0]
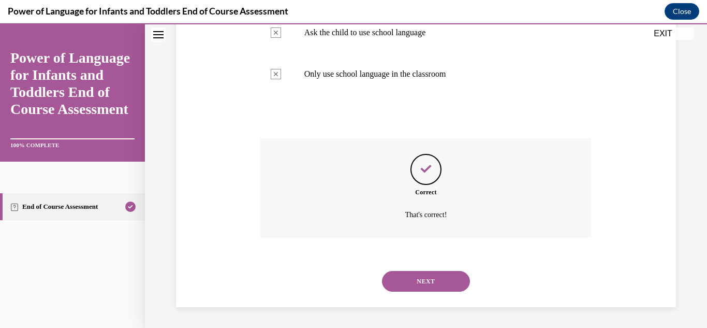
click at [434, 281] on button "NEXT" at bounding box center [426, 281] width 88 height 21
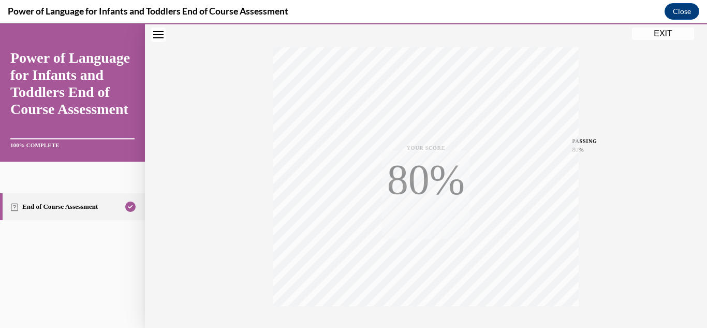
scroll to position [226, 0]
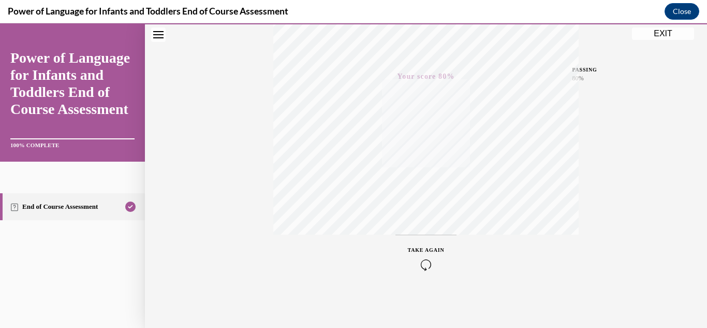
click at [653, 37] on button "EXIT" at bounding box center [663, 33] width 62 height 12
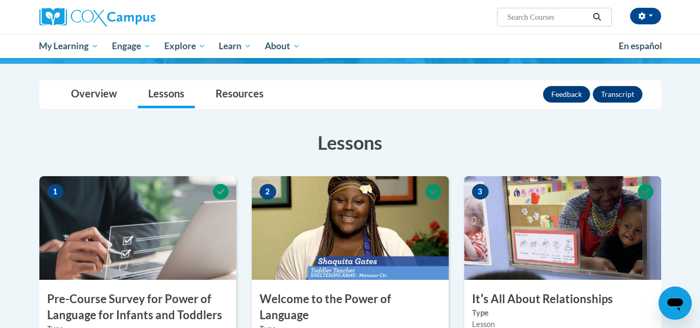
scroll to position [67, 0]
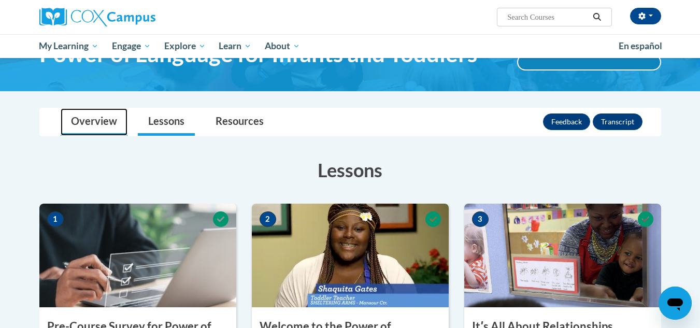
click at [82, 122] on link "Overview" at bounding box center [94, 121] width 67 height 27
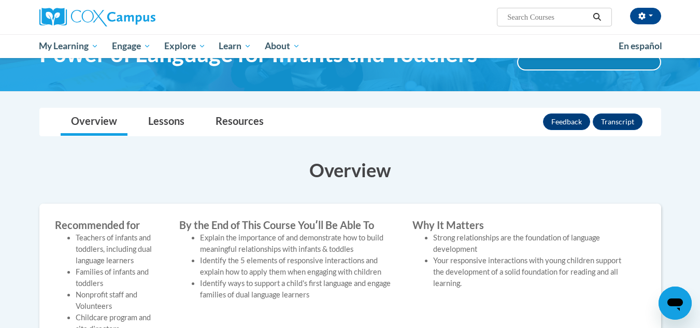
click at [616, 111] on div "Feedback Transcript" at bounding box center [594, 121] width 102 height 27
click at [615, 127] on button "Transcript" at bounding box center [617, 121] width 50 height 17
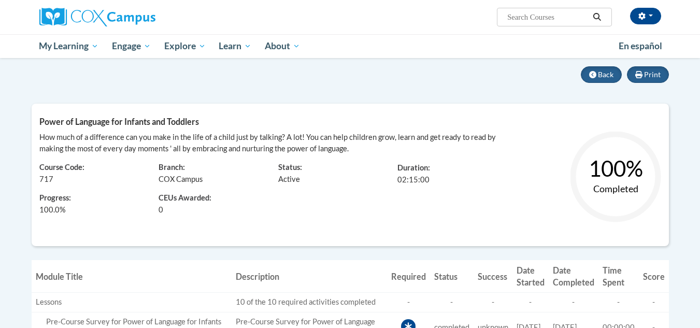
scroll to position [86, 0]
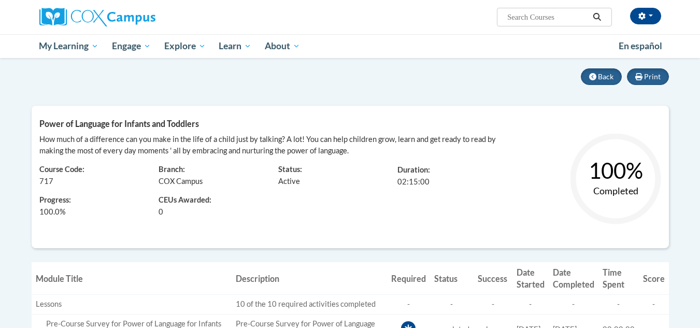
click at [614, 173] on text "100%" at bounding box center [615, 170] width 54 height 26
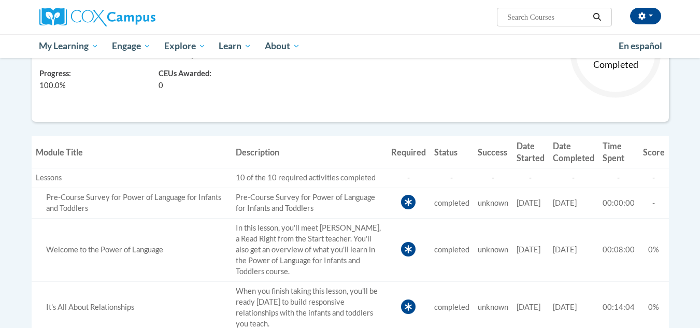
scroll to position [86, 0]
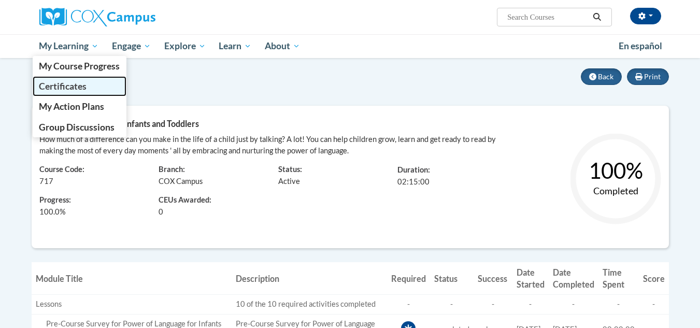
click at [71, 88] on span "Certificates" at bounding box center [63, 86] width 48 height 11
